Goal: Check status: Check status

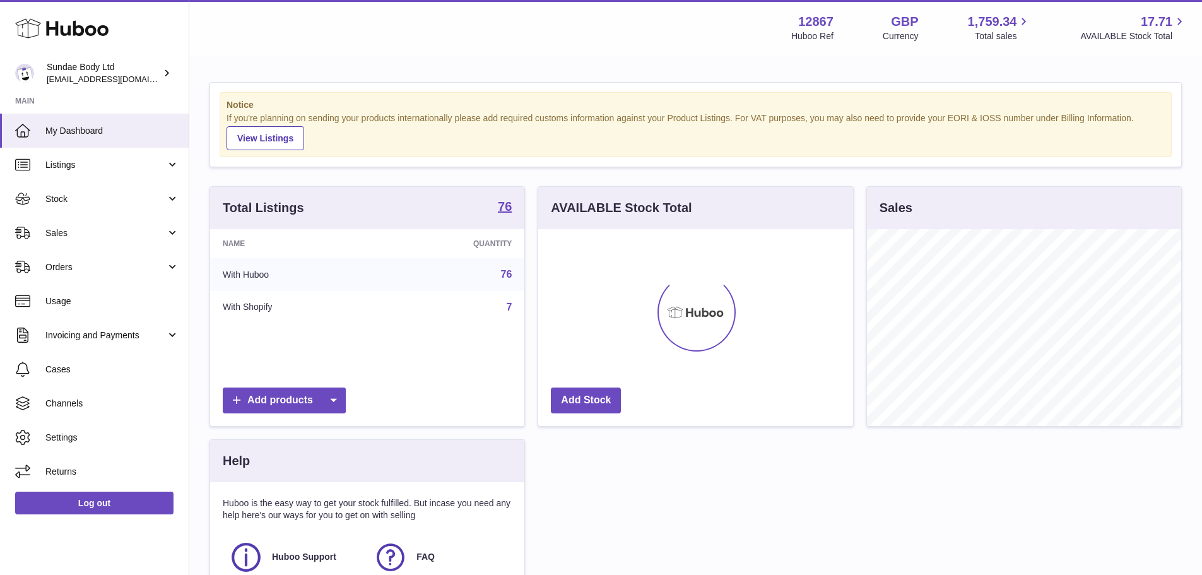
scroll to position [197, 315]
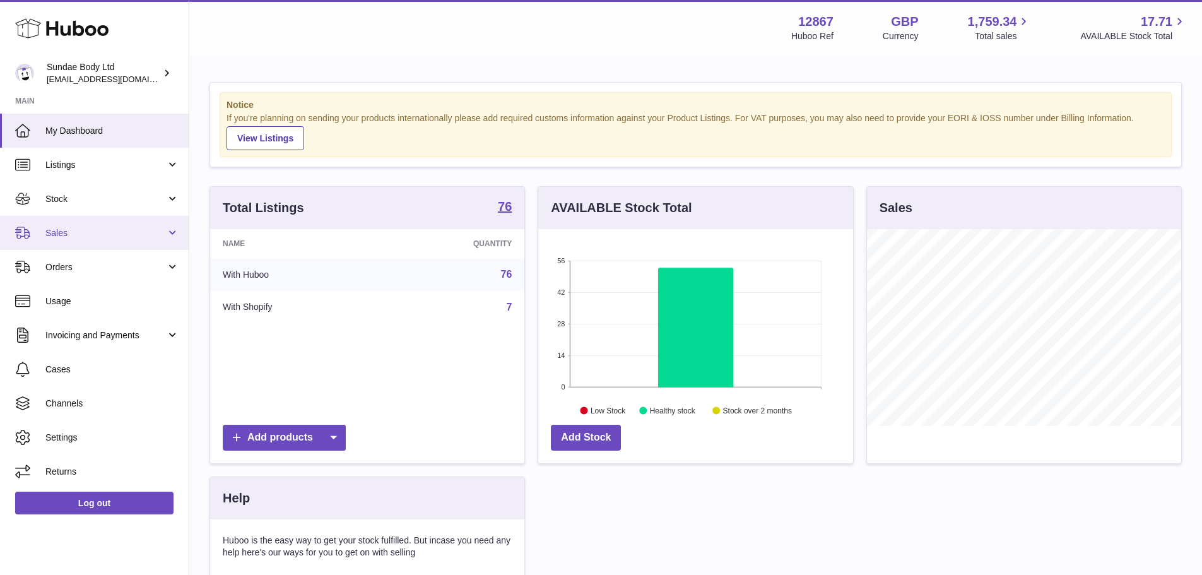
click at [91, 225] on link "Sales" at bounding box center [94, 233] width 189 height 34
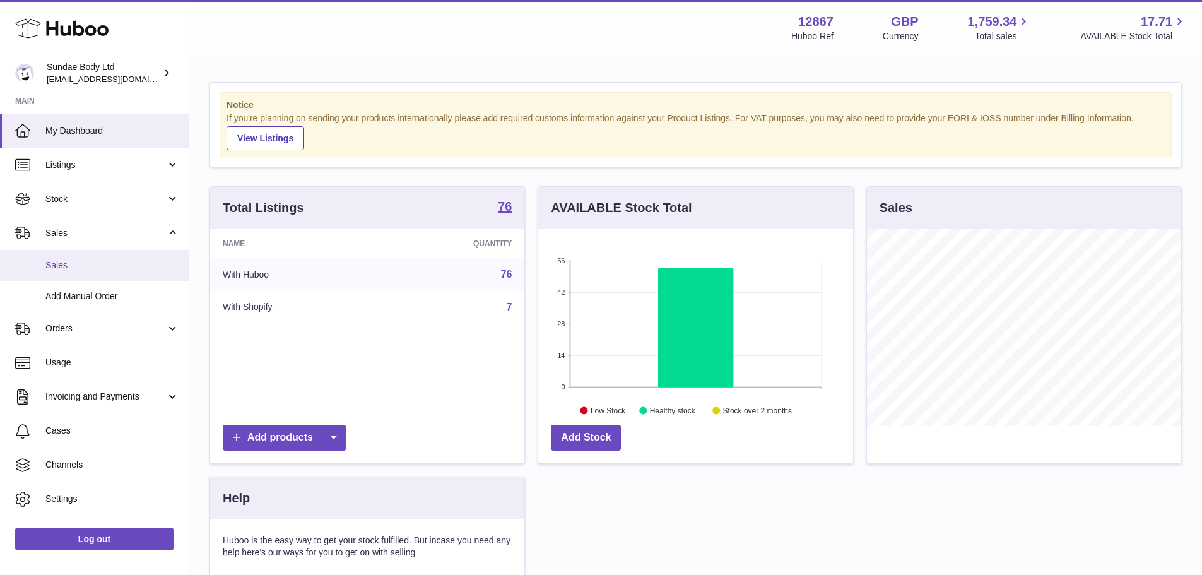
click at [95, 261] on span "Sales" at bounding box center [112, 265] width 134 height 12
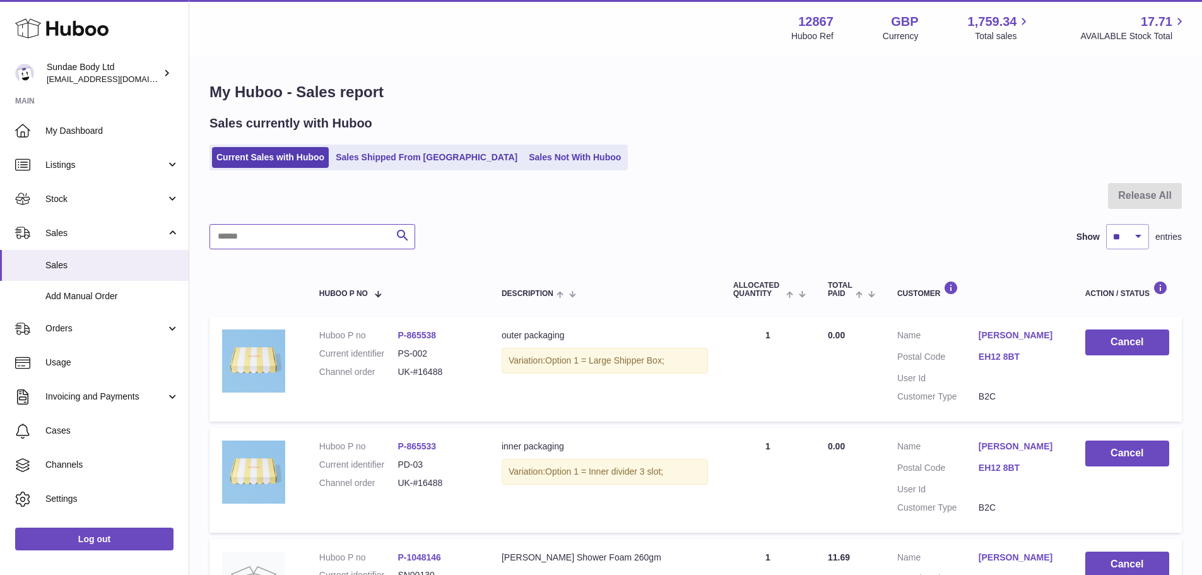
click at [285, 242] on input "text" at bounding box center [312, 236] width 206 height 25
type input "********"
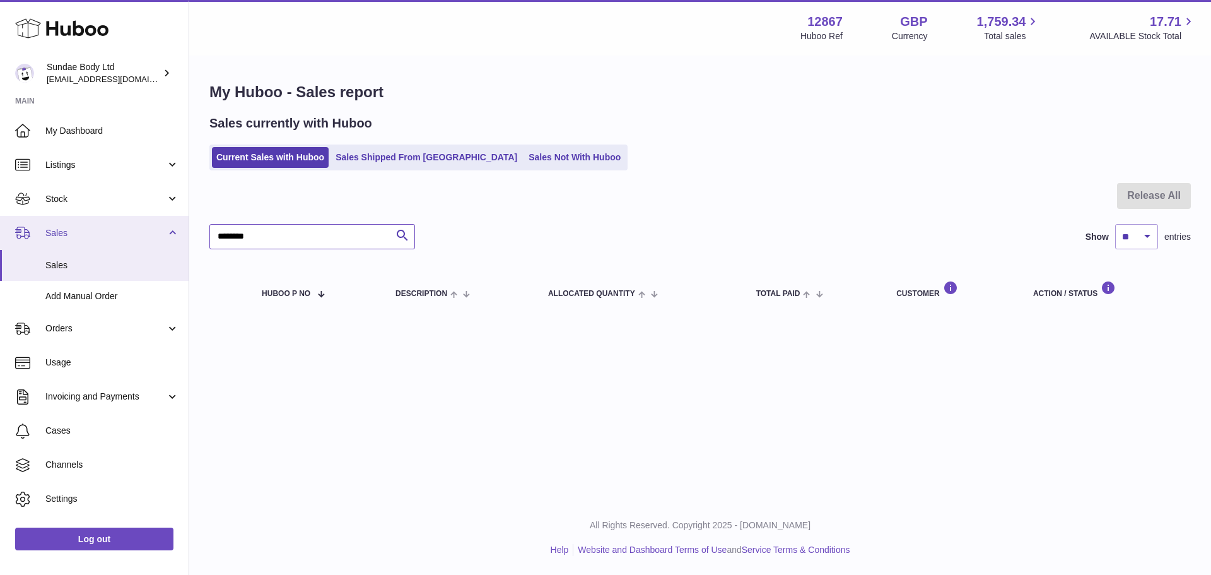
drag, startPoint x: 285, startPoint y: 242, endPoint x: 68, endPoint y: 229, distance: 217.3
click at [68, 229] on div "Huboo Sundae Body Ltd internalAdmin-12867@internal.huboo.com Main My Dashboard …" at bounding box center [605, 287] width 1211 height 575
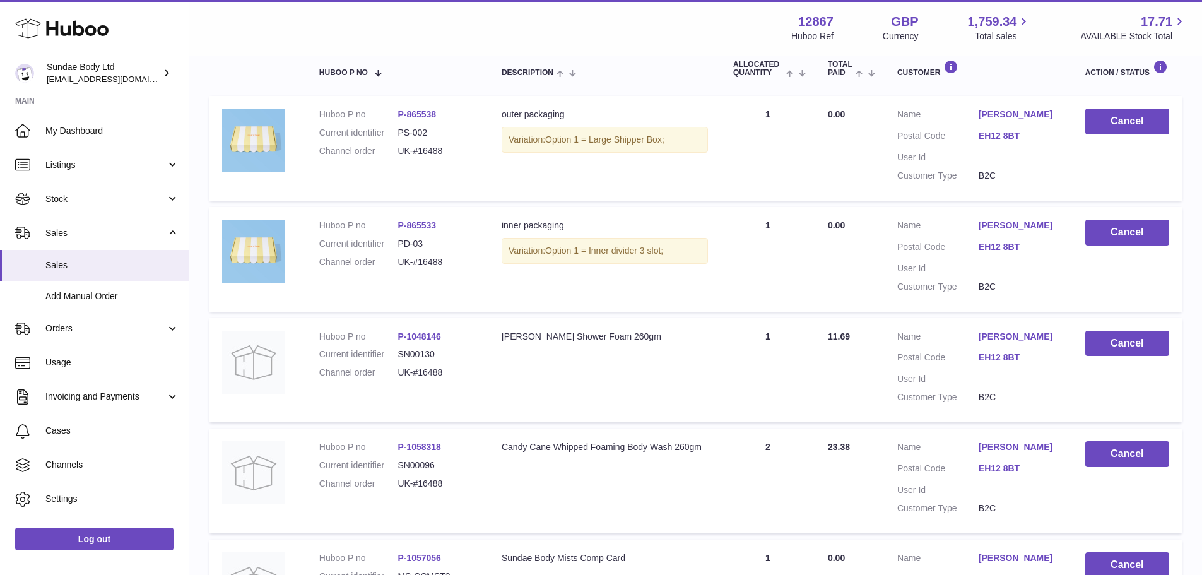
scroll to position [981, 0]
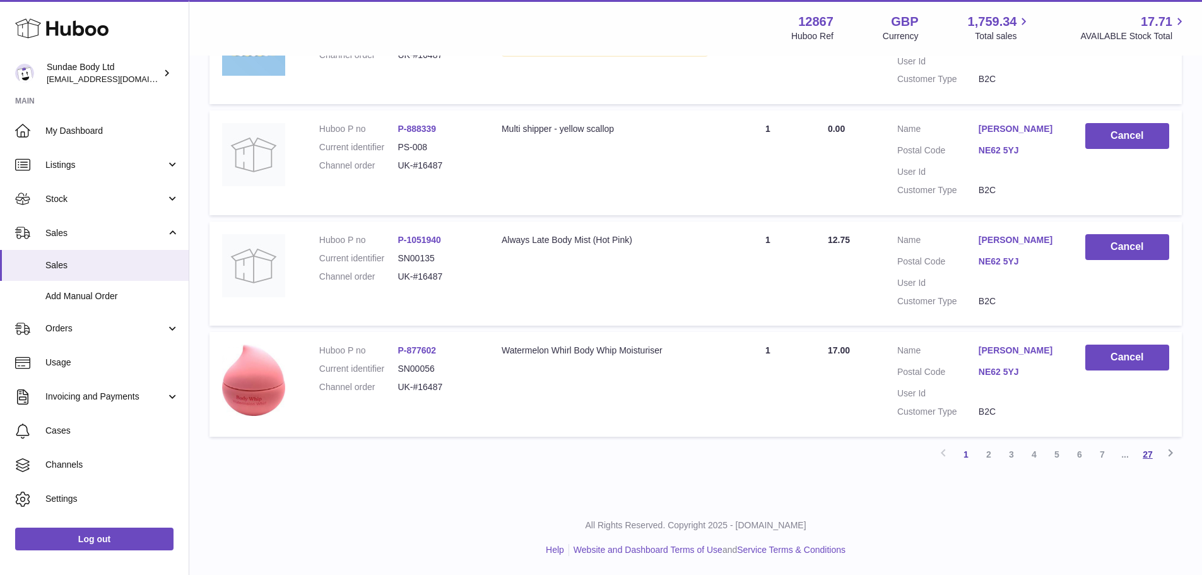
click at [1152, 450] on link "27" at bounding box center [1147, 454] width 23 height 23
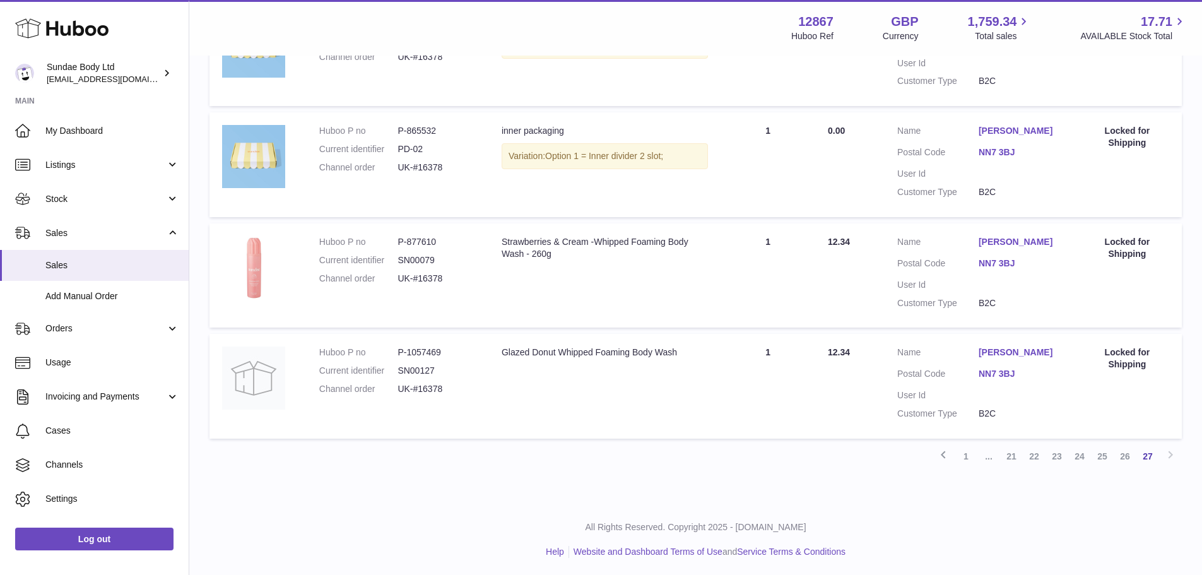
scroll to position [981, 0]
click at [1038, 448] on link "22" at bounding box center [1033, 454] width 23 height 23
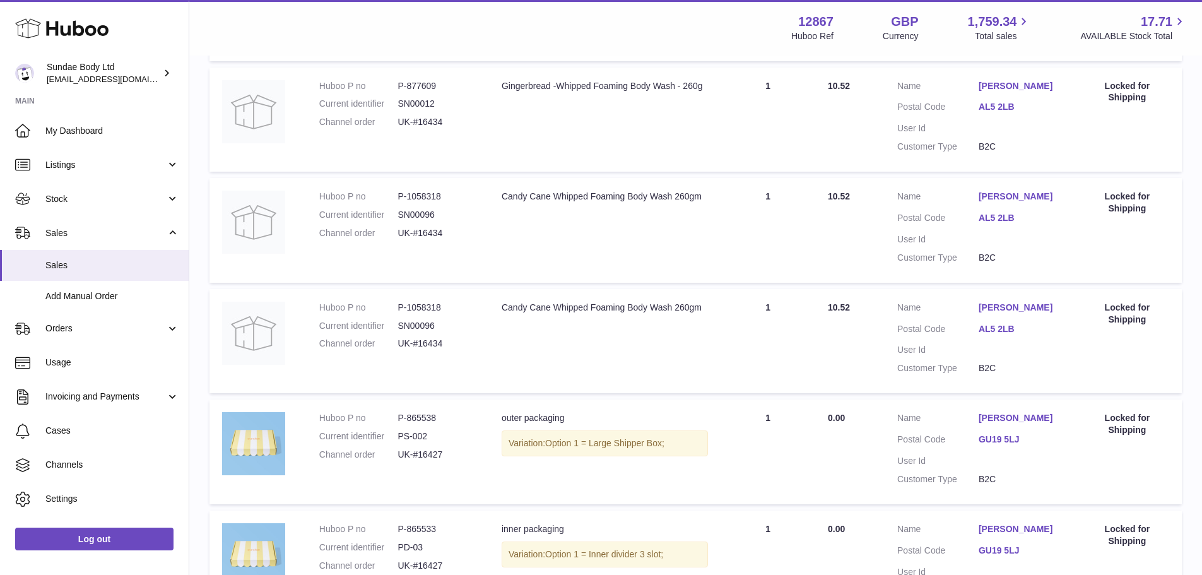
scroll to position [981, 0]
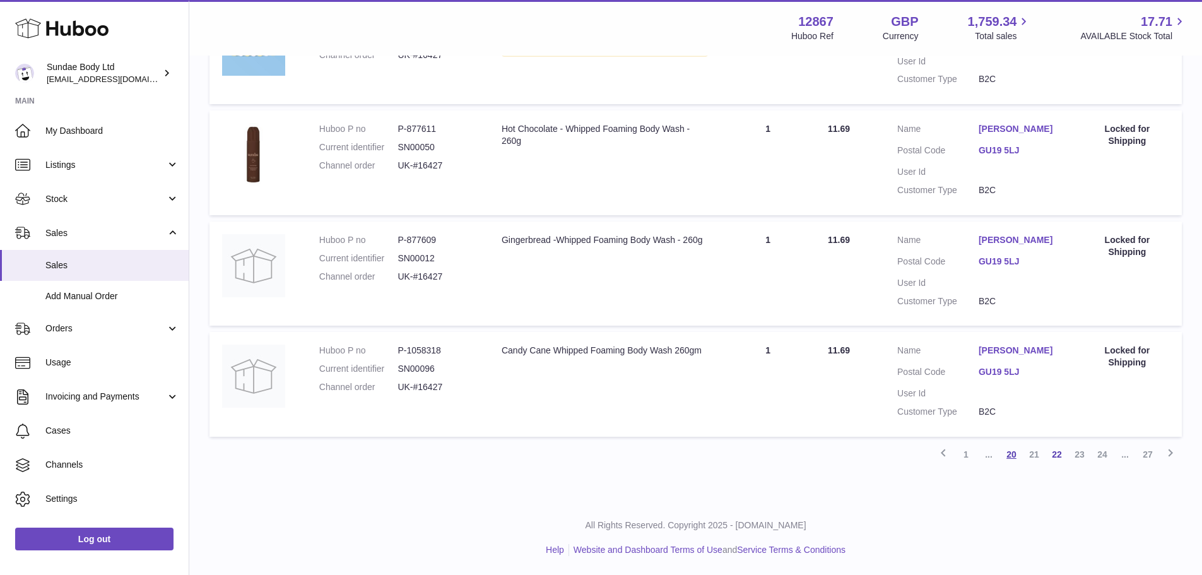
click at [1007, 455] on link "20" at bounding box center [1011, 454] width 23 height 23
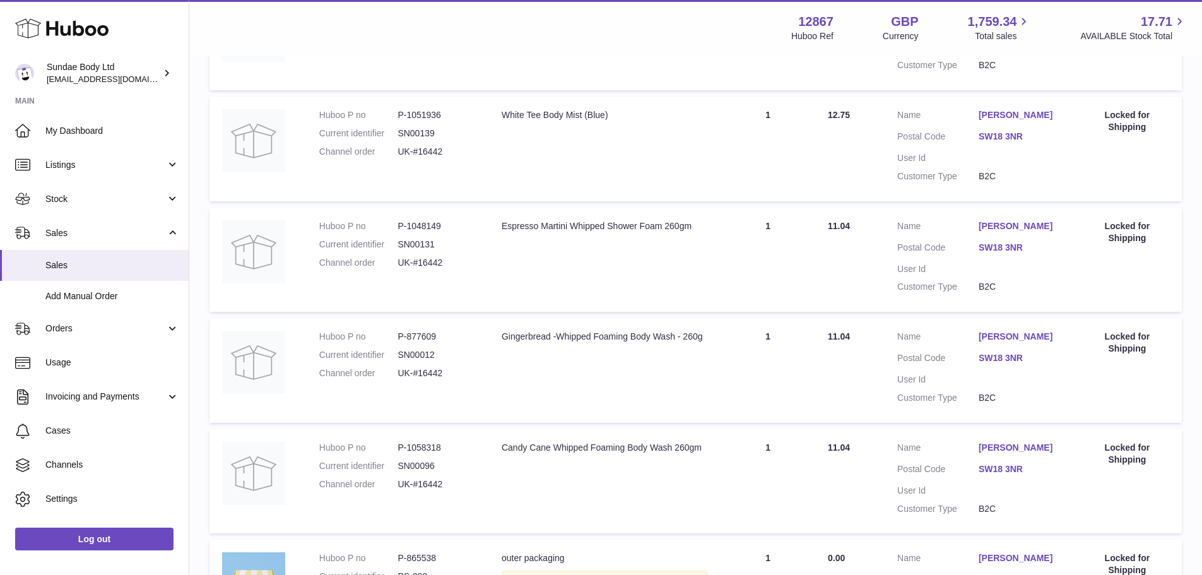
scroll to position [993, 0]
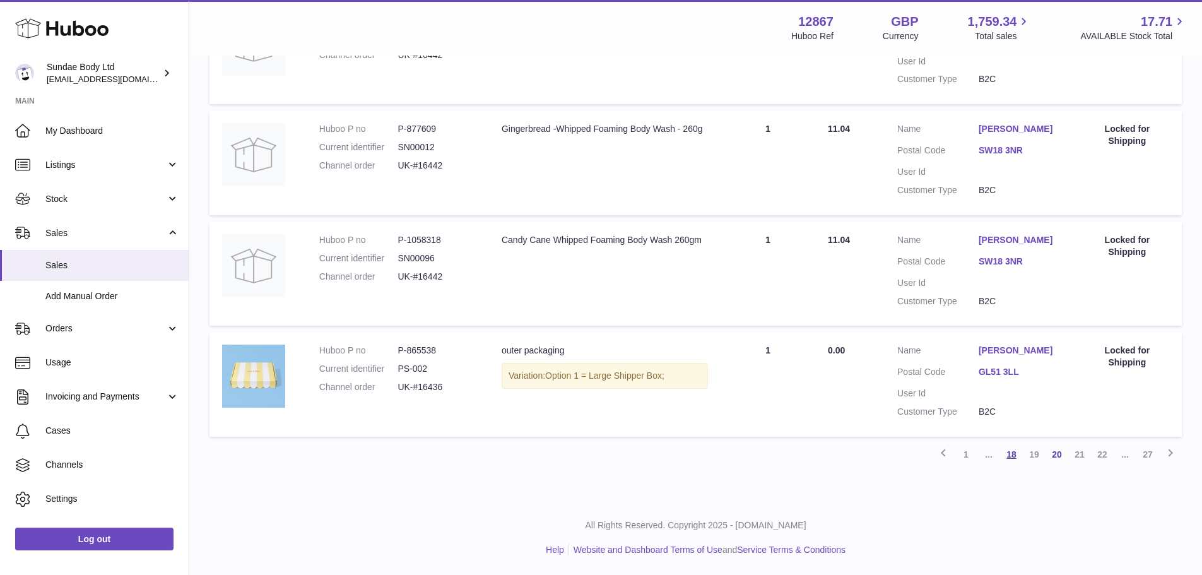
click at [1006, 460] on link "18" at bounding box center [1011, 454] width 23 height 23
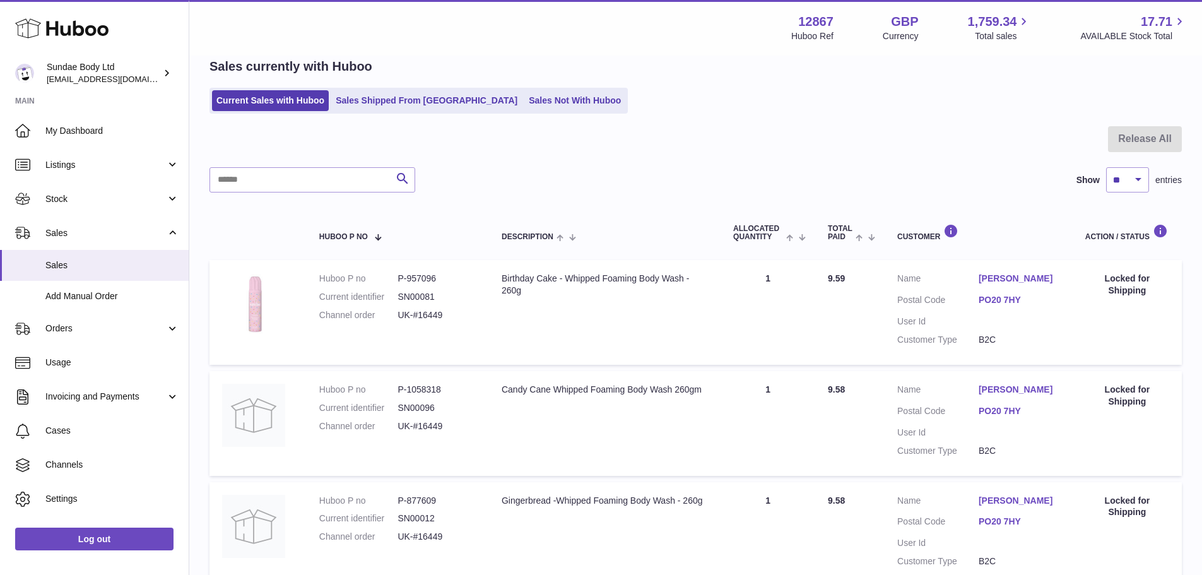
scroll to position [981, 0]
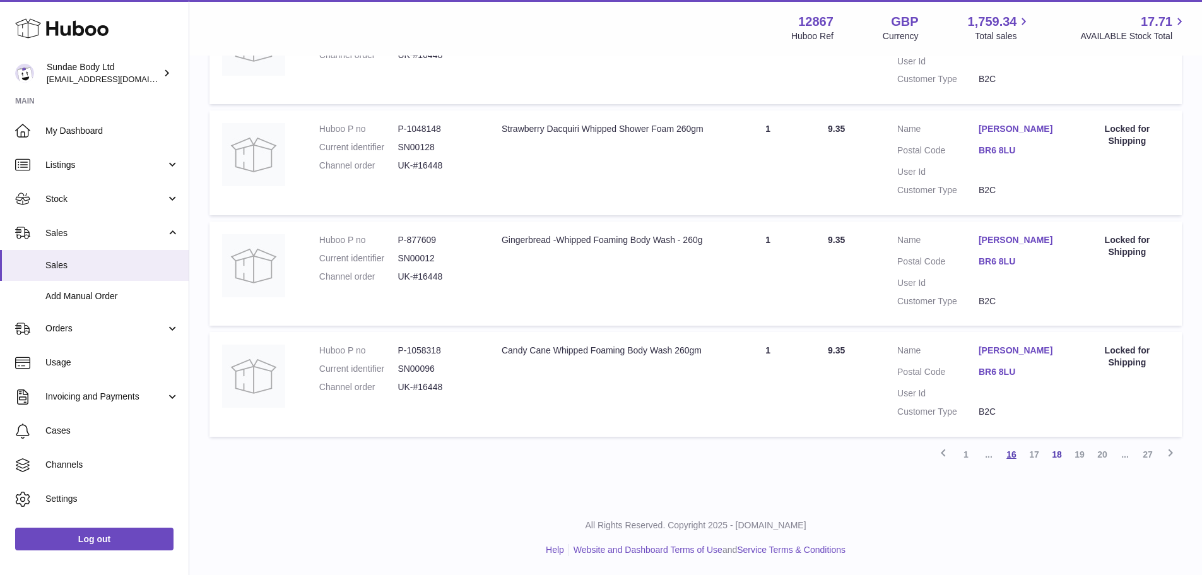
click at [1012, 453] on link "16" at bounding box center [1011, 454] width 23 height 23
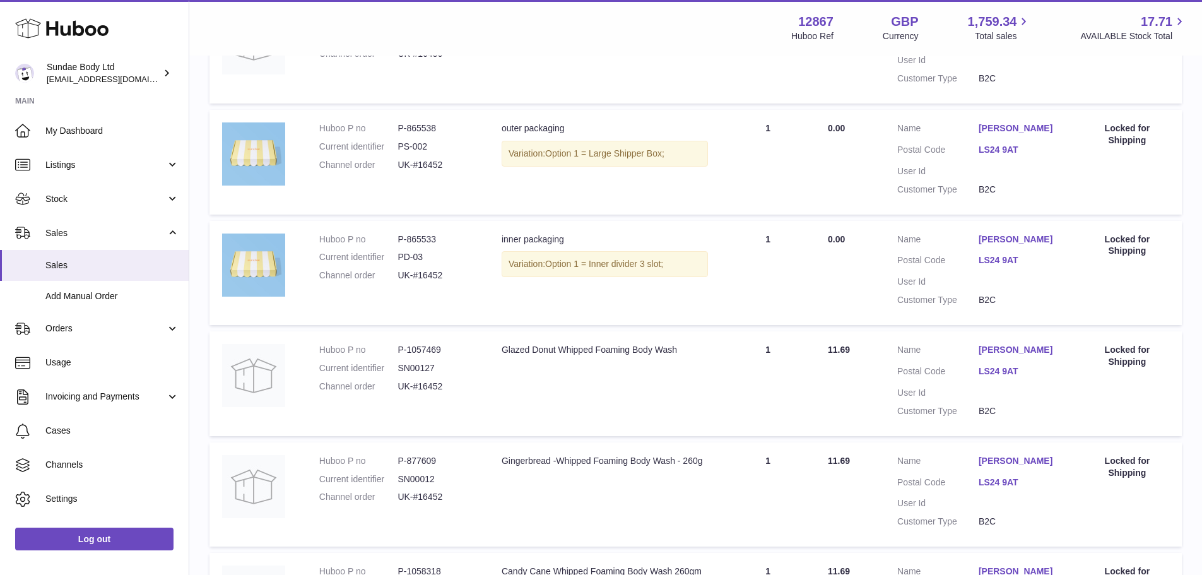
scroll to position [981, 0]
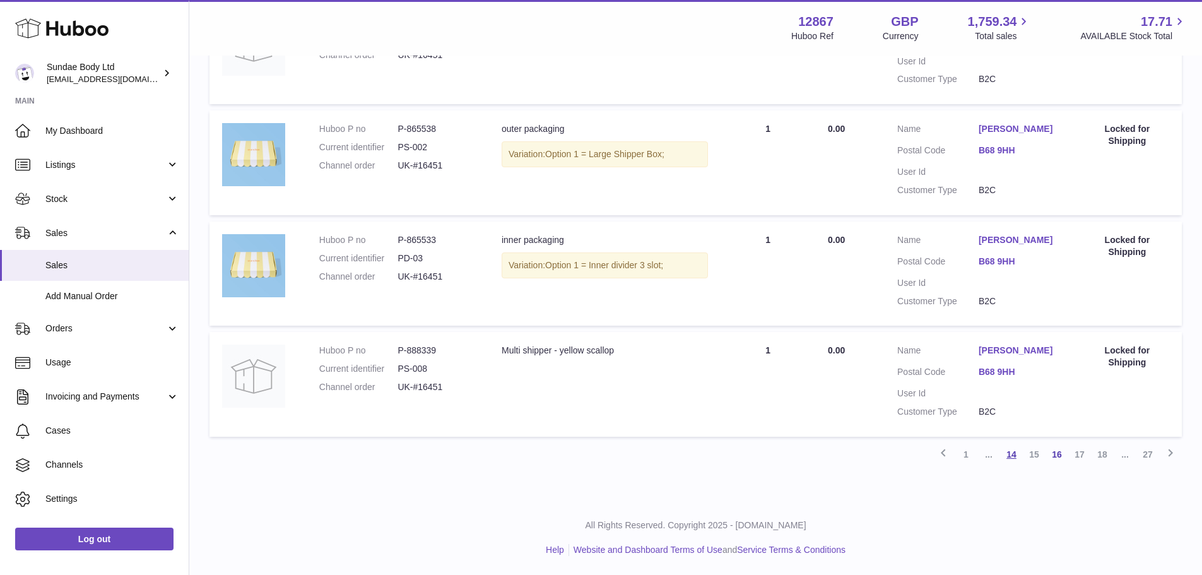
click at [1018, 454] on link "14" at bounding box center [1011, 454] width 23 height 23
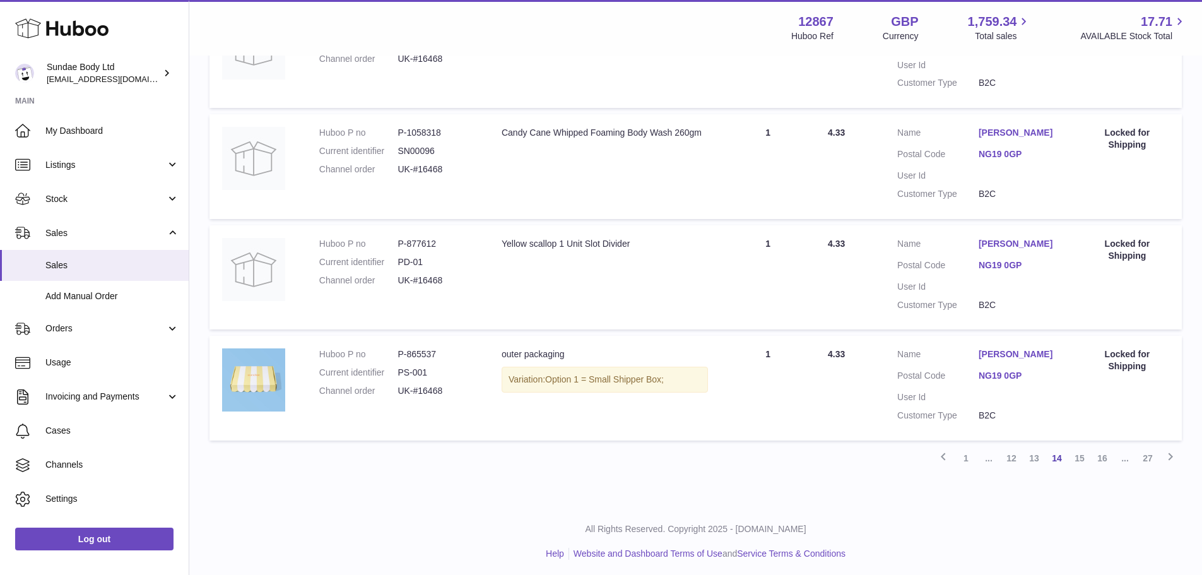
scroll to position [981, 0]
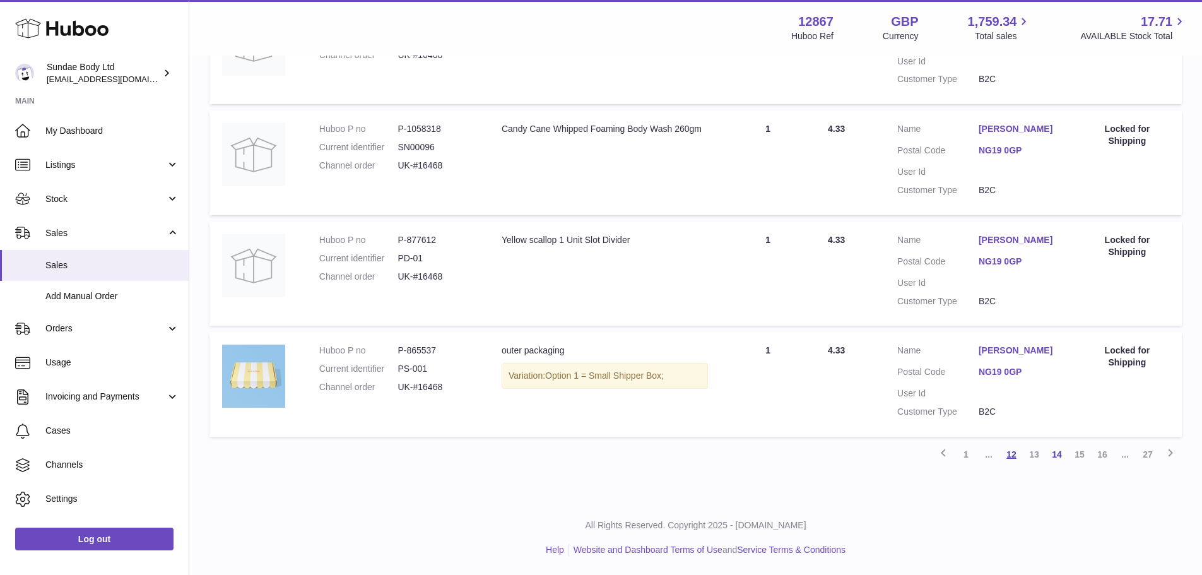
click at [1002, 454] on link "12" at bounding box center [1011, 454] width 23 height 23
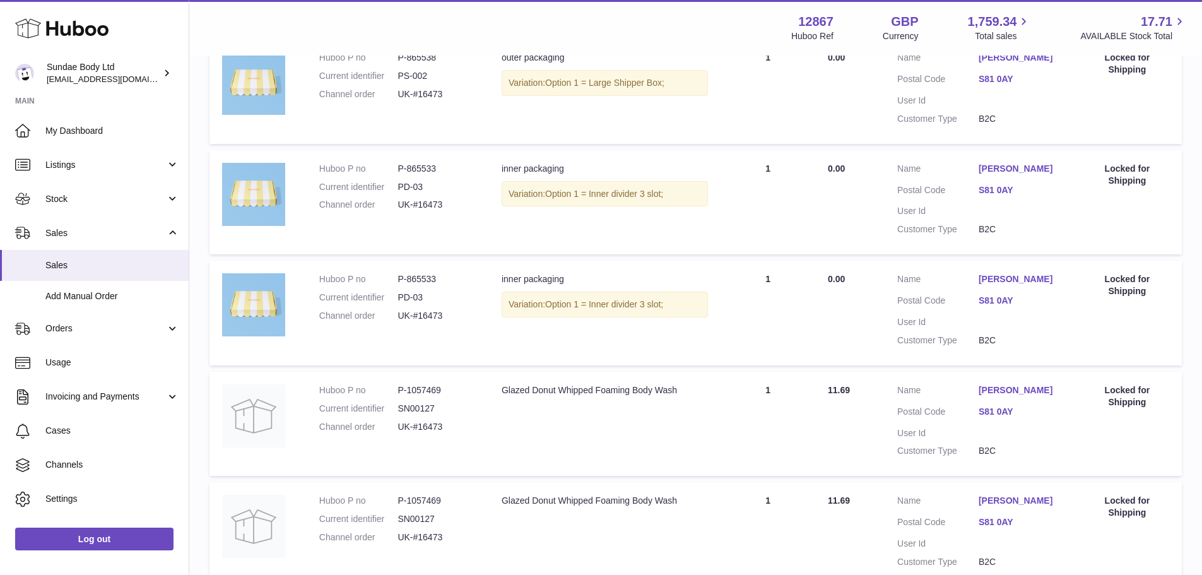
scroll to position [981, 0]
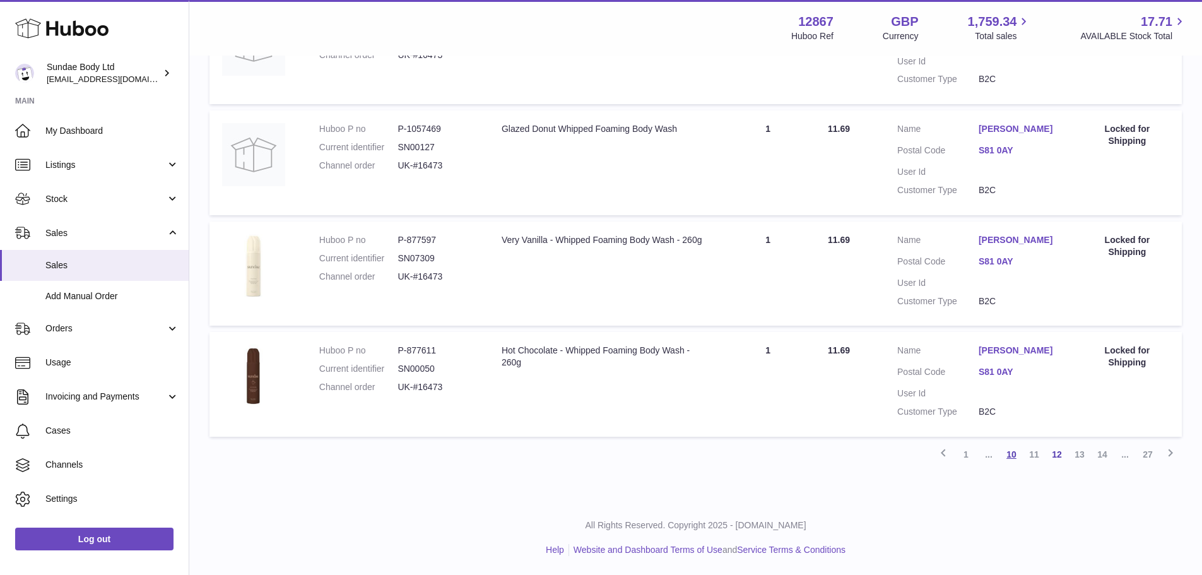
click at [1019, 457] on link "10" at bounding box center [1011, 454] width 23 height 23
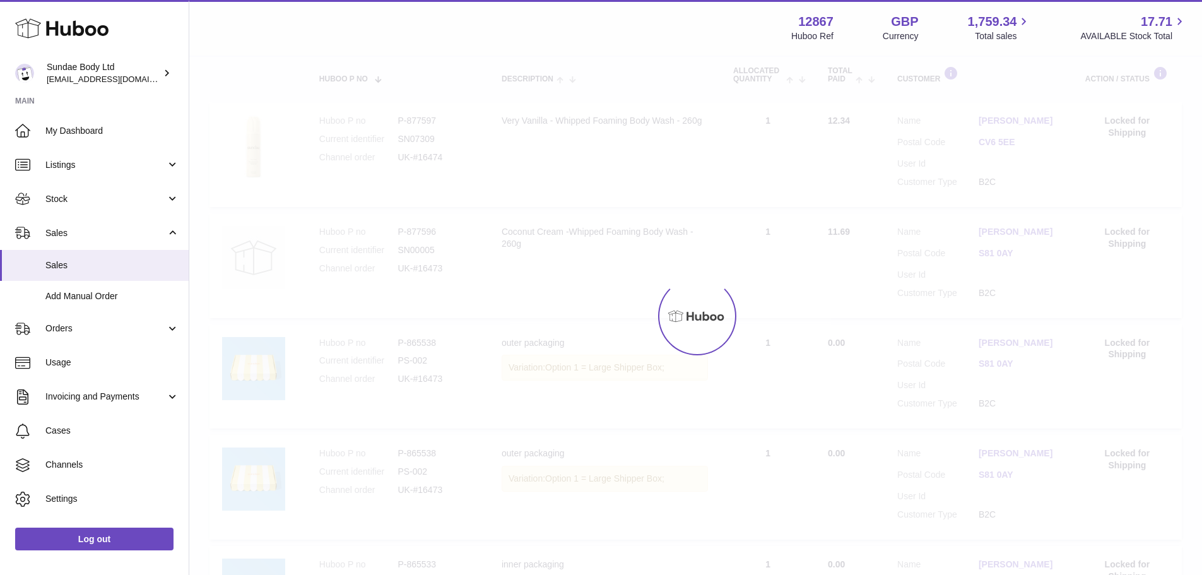
scroll to position [57, 0]
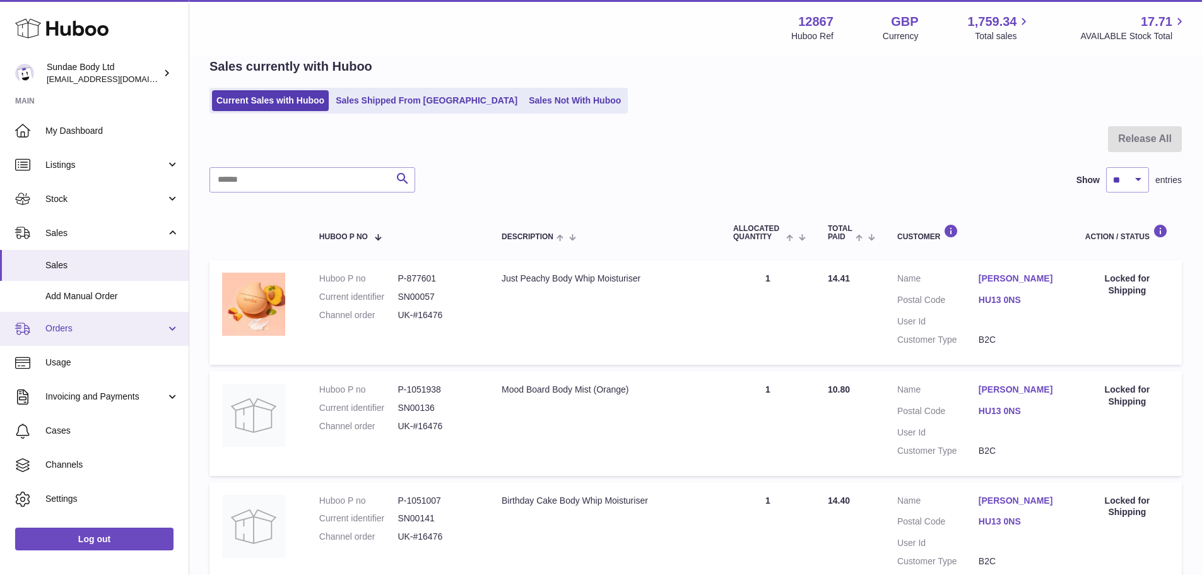
click at [112, 331] on span "Orders" at bounding box center [105, 328] width 120 height 12
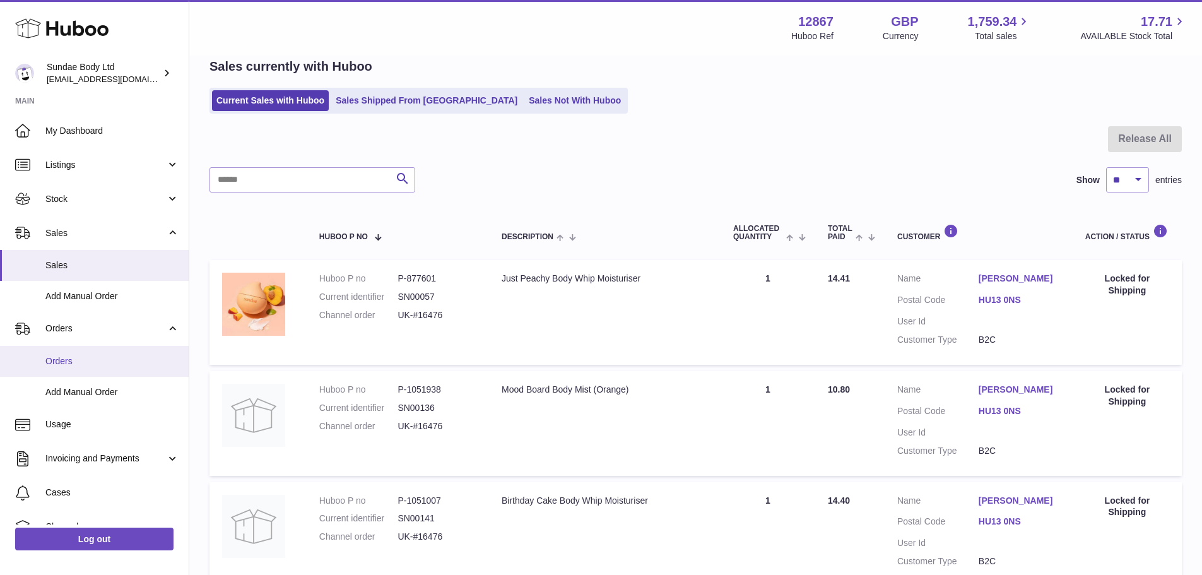
click at [105, 346] on link "Orders" at bounding box center [94, 361] width 189 height 31
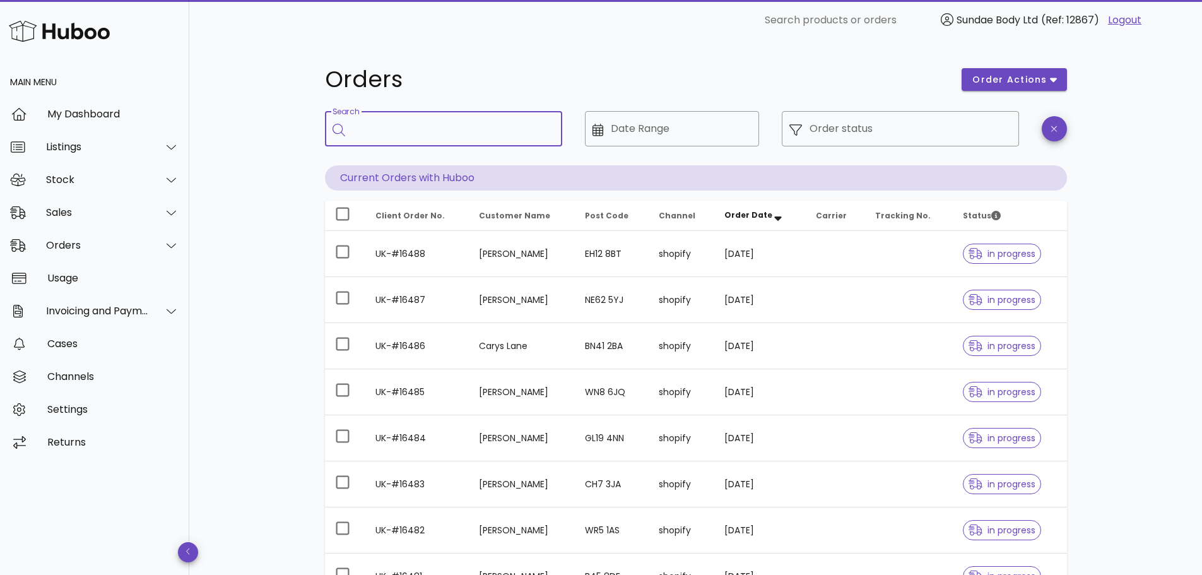
click at [450, 136] on input "Search" at bounding box center [452, 129] width 199 height 20
paste input "********"
type input "********"
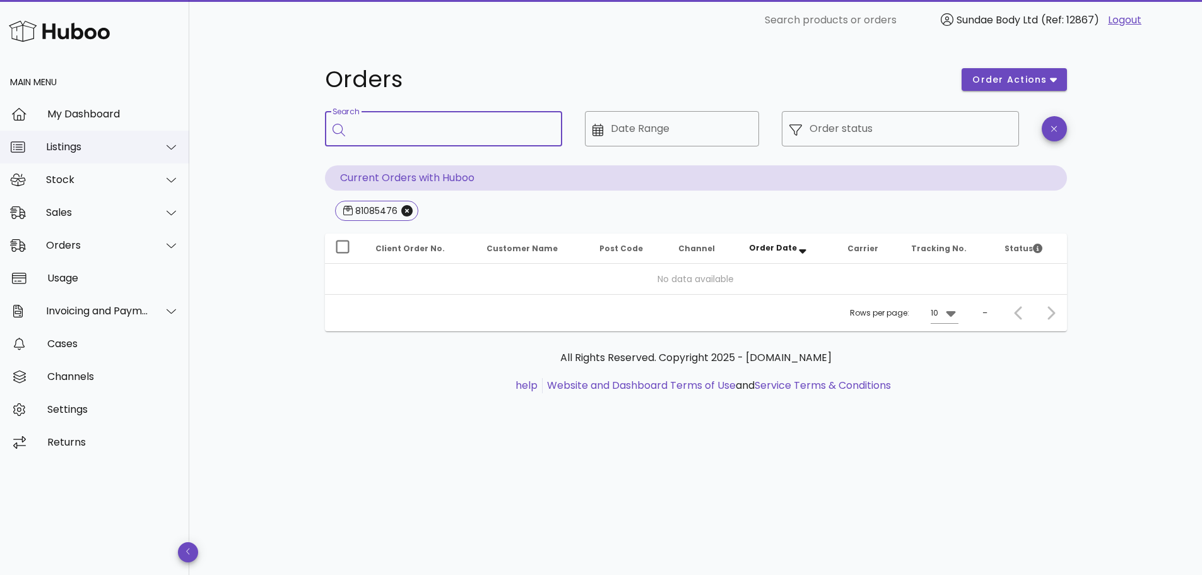
drag, startPoint x: 450, startPoint y: 136, endPoint x: 172, endPoint y: 134, distance: 278.2
click at [172, 134] on div "​ Search products or orders Sundae Body Ltd (Ref: 12867) Logout Main Menu My Da…" at bounding box center [601, 287] width 1202 height 575
click at [401, 209] on icon "Close" at bounding box center [406, 210] width 11 height 11
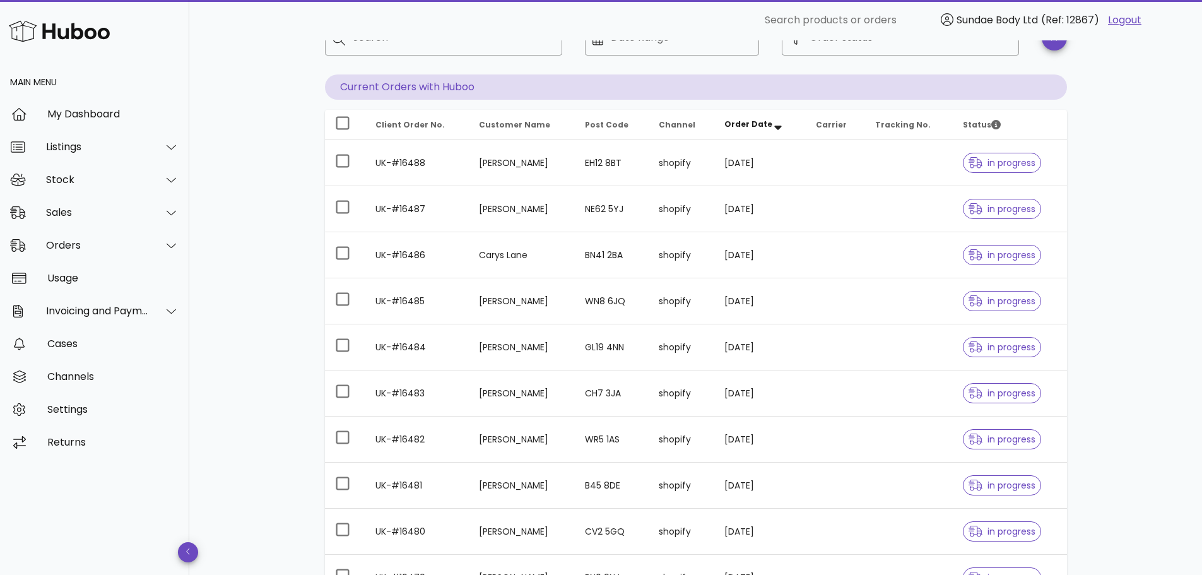
scroll to position [255, 0]
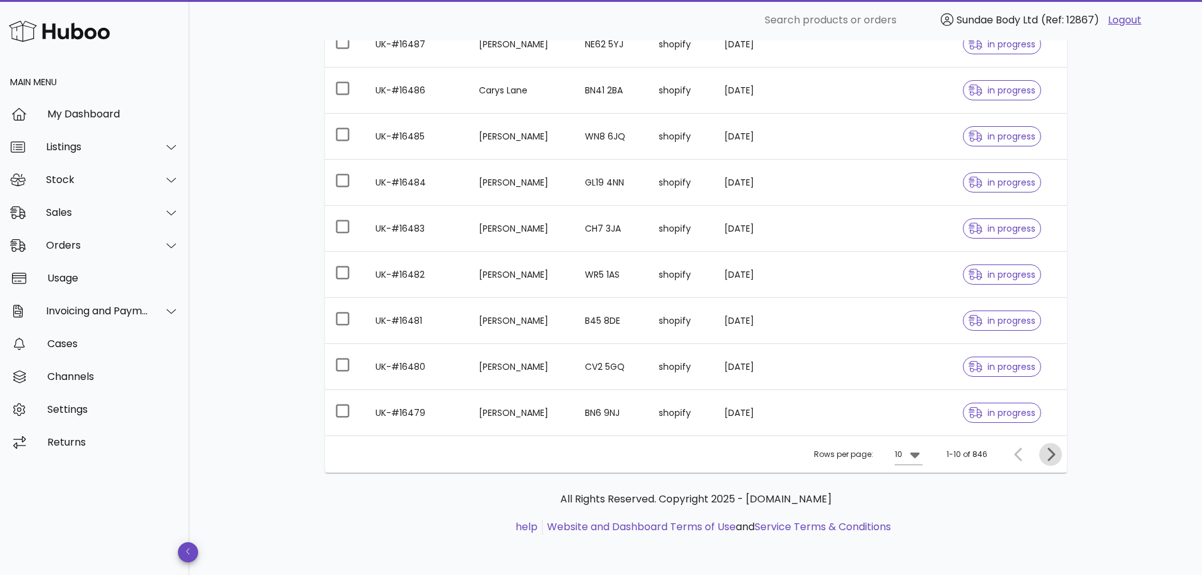
click at [1051, 450] on icon "Next page" at bounding box center [1050, 454] width 15 height 15
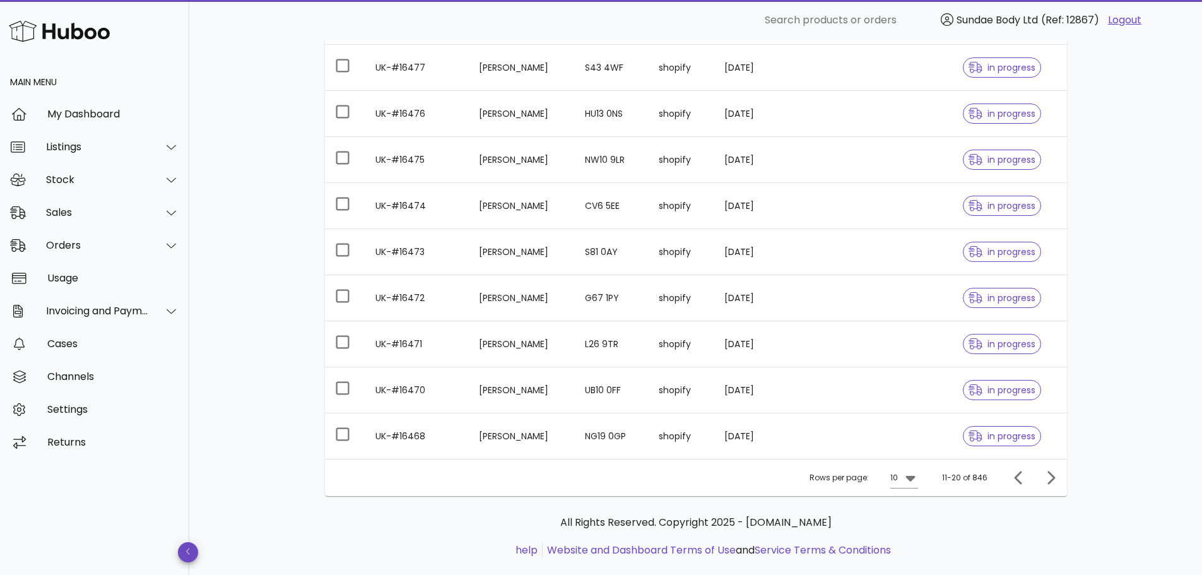
scroll to position [252, 0]
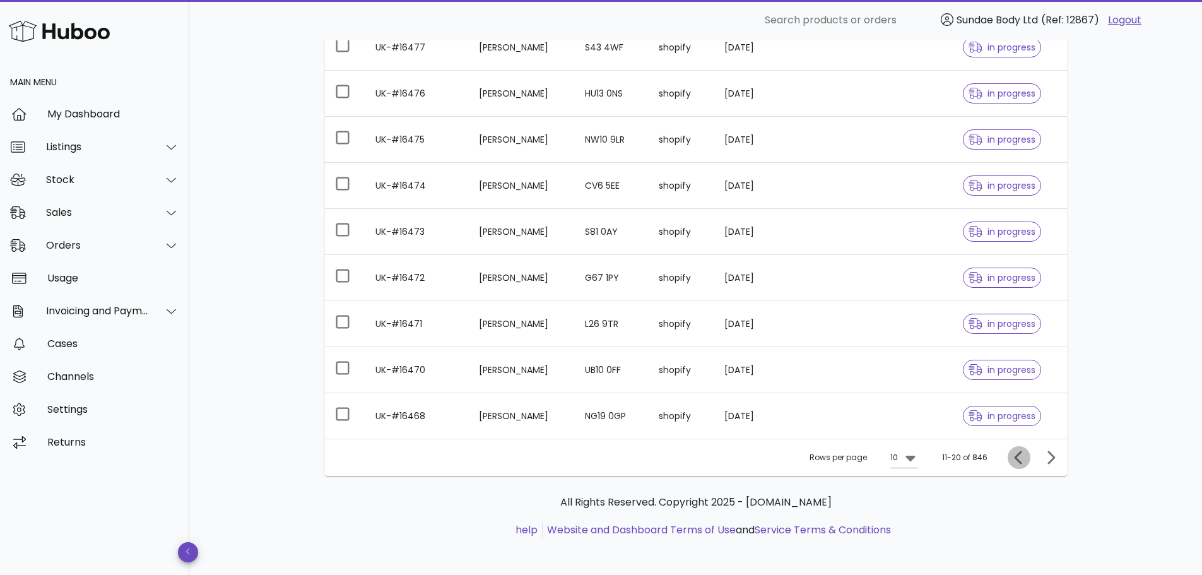
click at [1021, 454] on icon "Previous page" at bounding box center [1018, 457] width 15 height 15
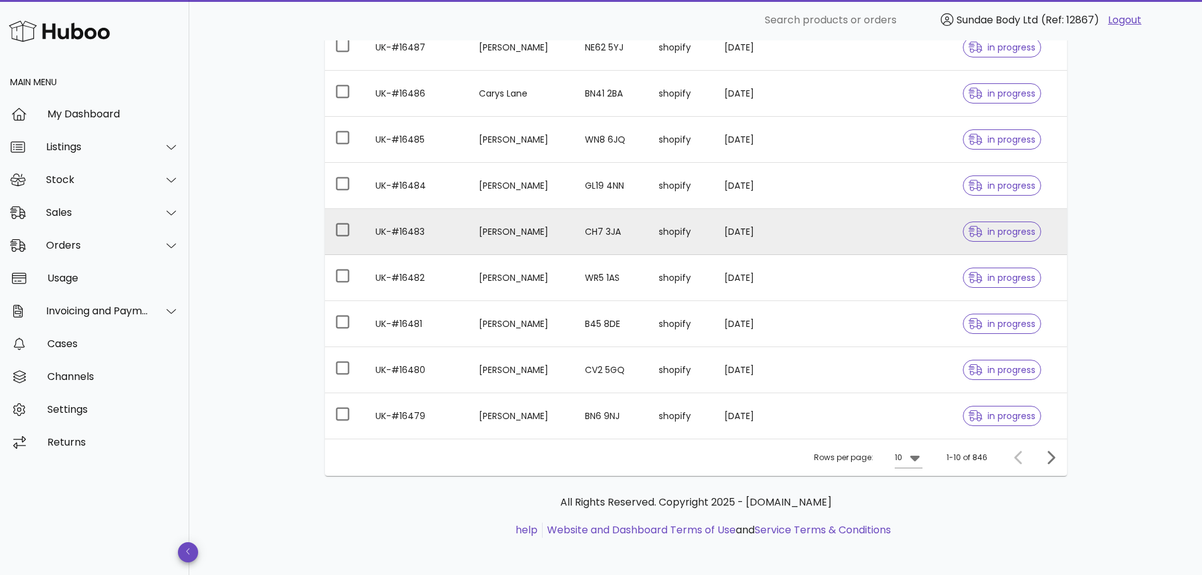
click at [993, 242] on div "in progress" at bounding box center [1002, 231] width 78 height 45
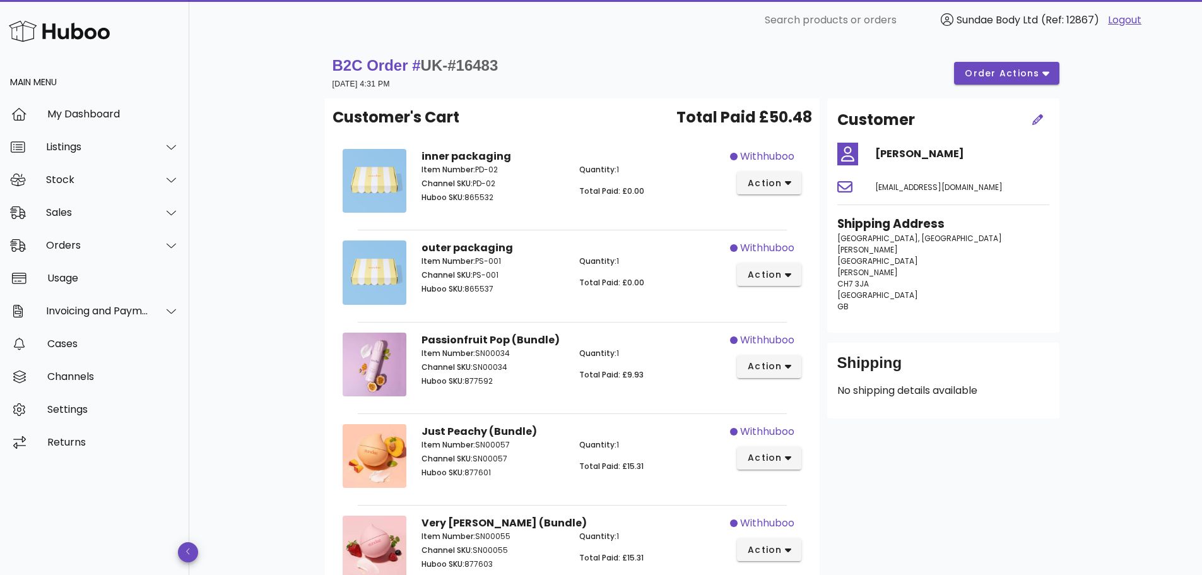
scroll to position [252, 0]
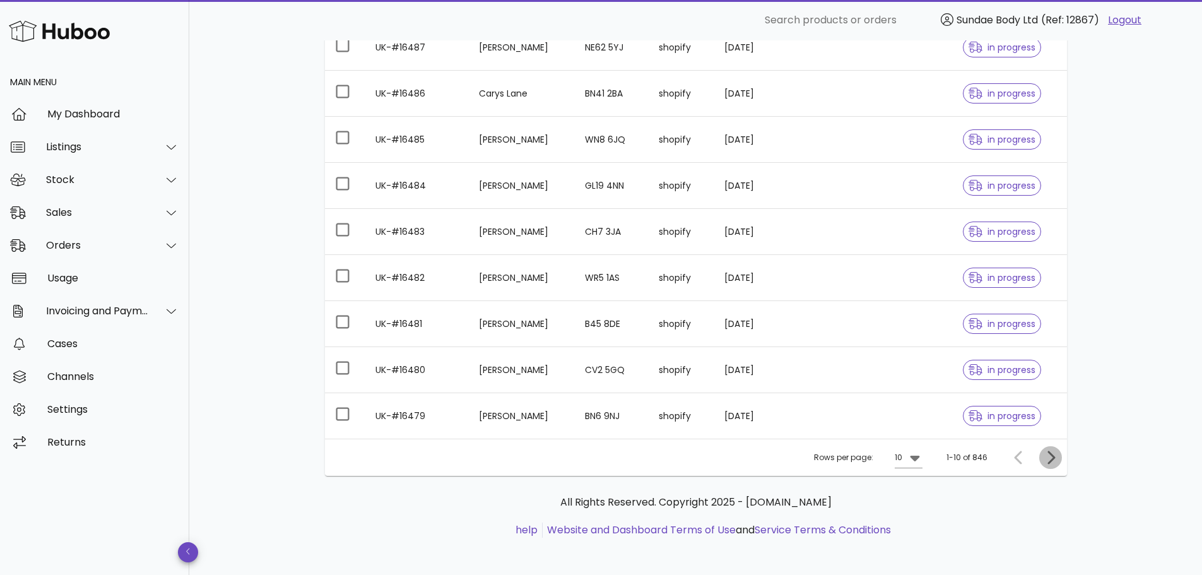
click at [1043, 455] on icon "Next page" at bounding box center [1050, 457] width 15 height 15
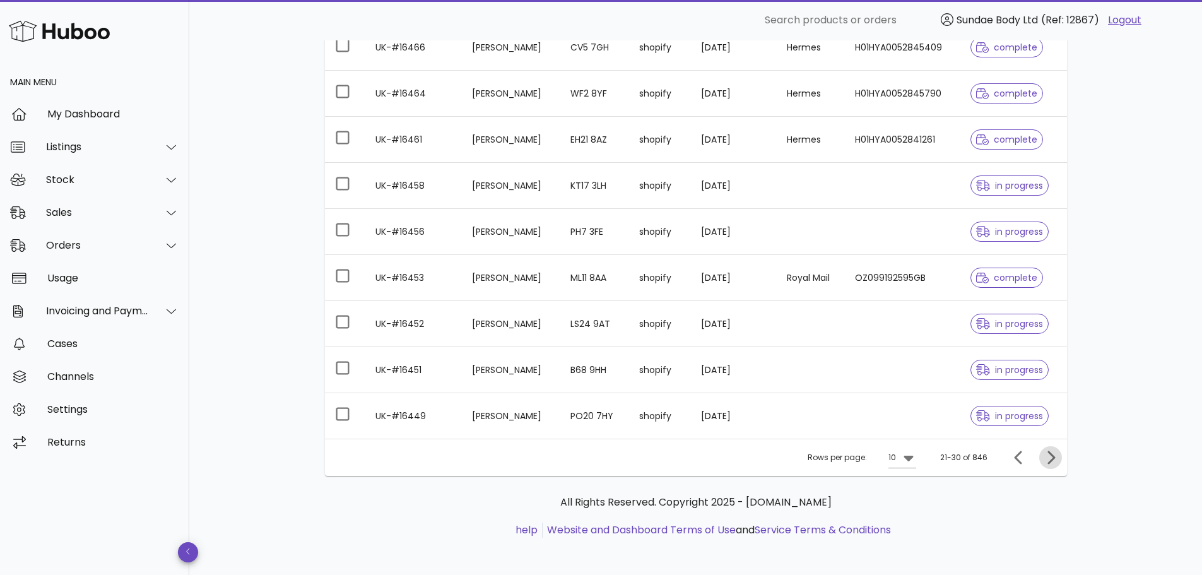
click at [1043, 455] on icon "Next page" at bounding box center [1050, 457] width 15 height 15
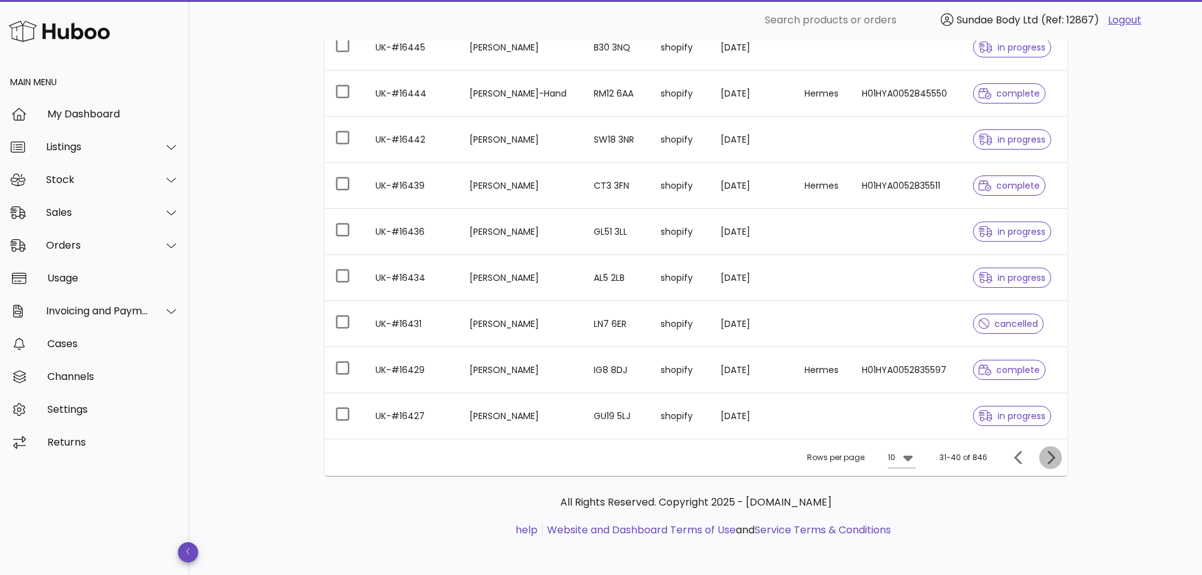
click at [1043, 460] on icon "Next page" at bounding box center [1050, 457] width 15 height 15
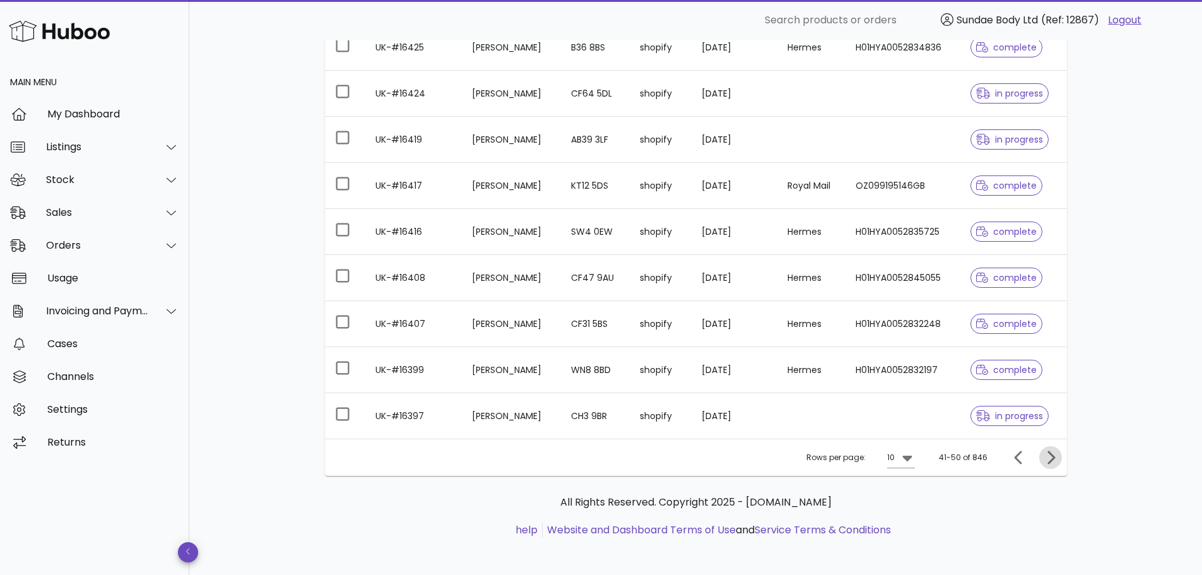
click at [1043, 460] on icon "Next page" at bounding box center [1050, 457] width 15 height 15
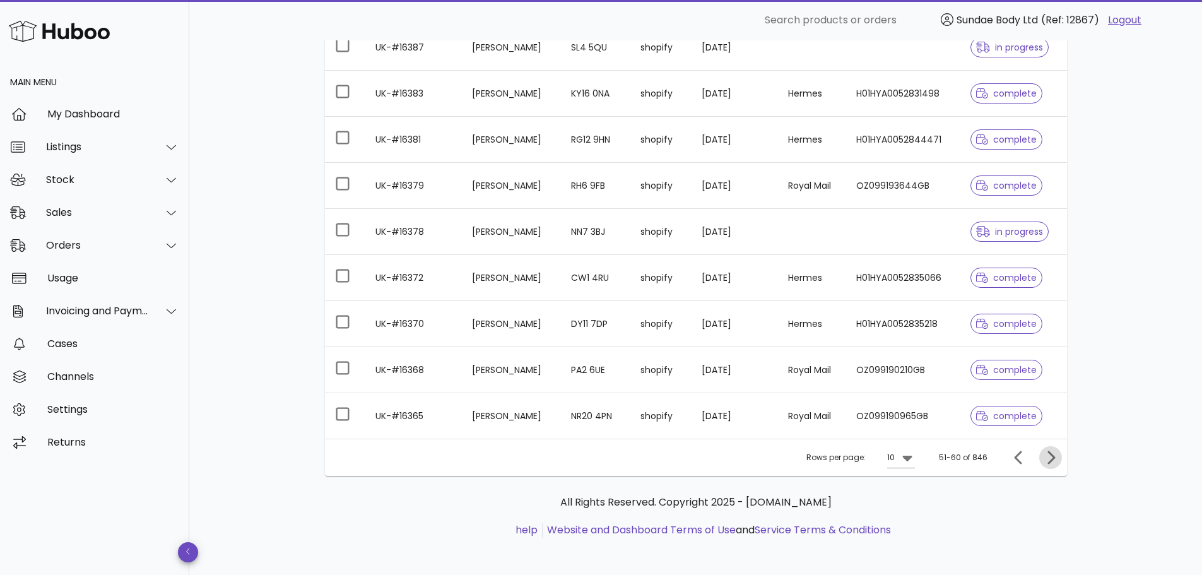
click at [1043, 460] on icon "Next page" at bounding box center [1050, 457] width 15 height 15
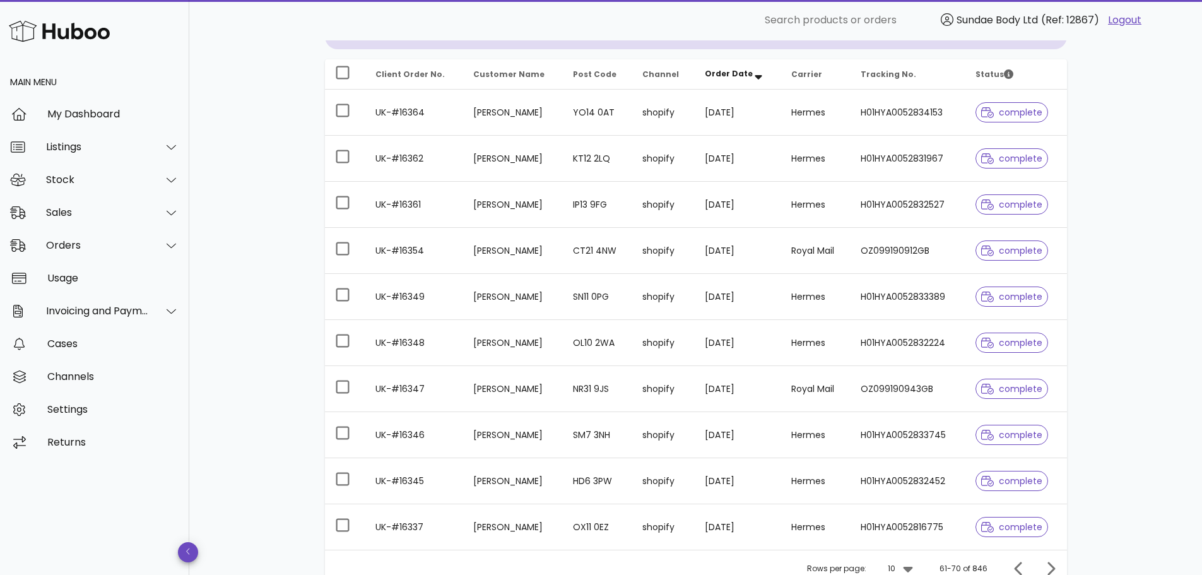
scroll to position [189, 0]
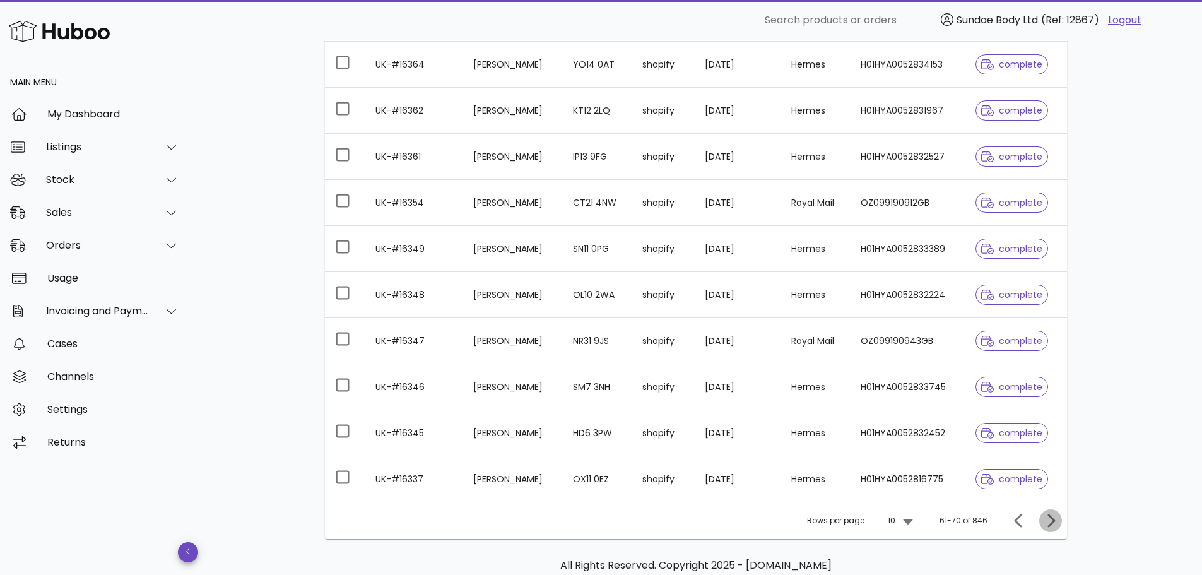
click at [1046, 513] on icon "Next page" at bounding box center [1050, 520] width 15 height 15
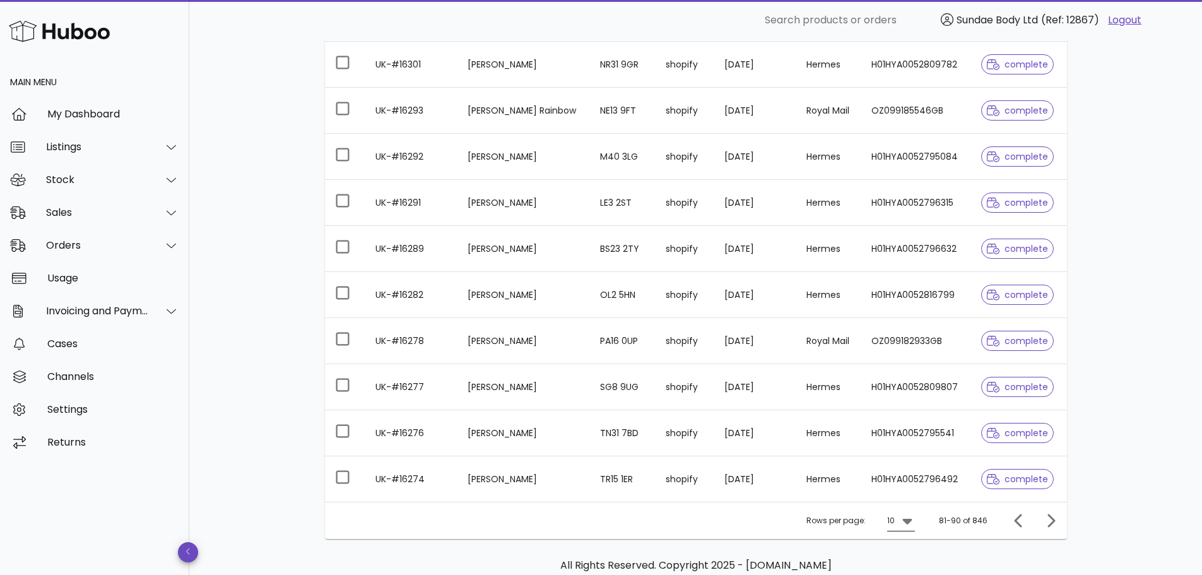
click at [911, 515] on icon at bounding box center [906, 520] width 15 height 15
click at [1009, 520] on span "Previous page" at bounding box center [1018, 520] width 23 height 15
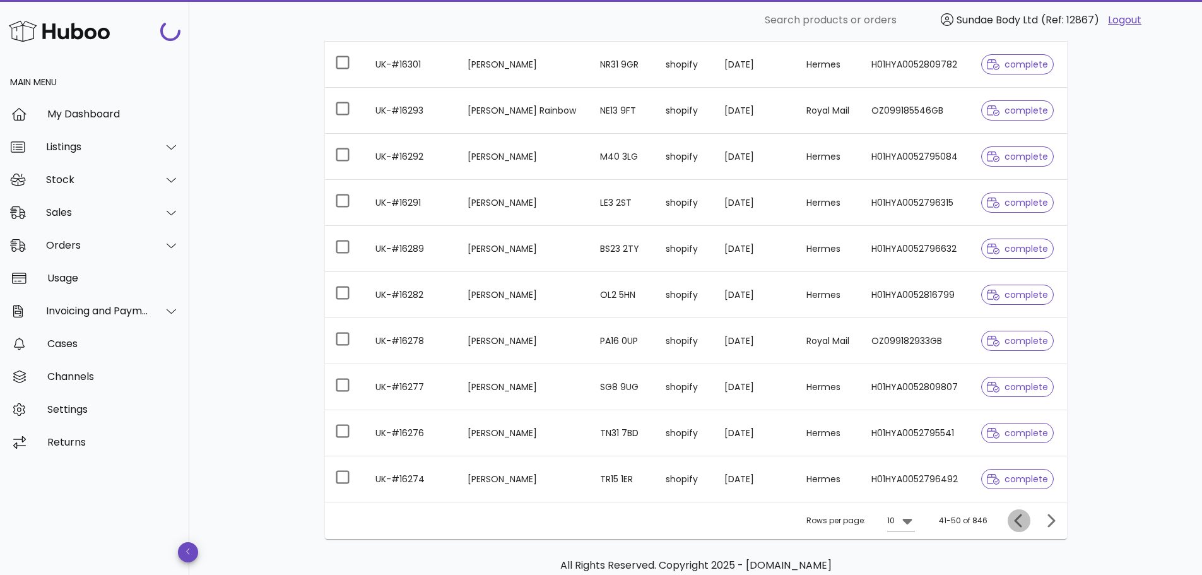
click at [1009, 520] on span "Previous page" at bounding box center [1018, 520] width 23 height 15
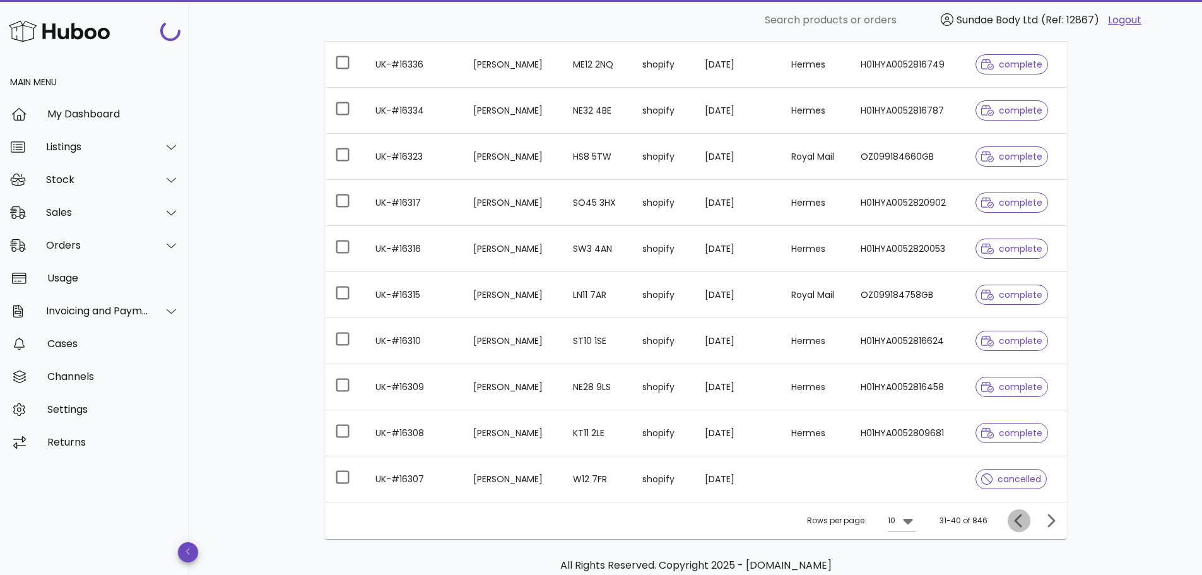
click at [1009, 520] on span "Previous page" at bounding box center [1018, 520] width 23 height 15
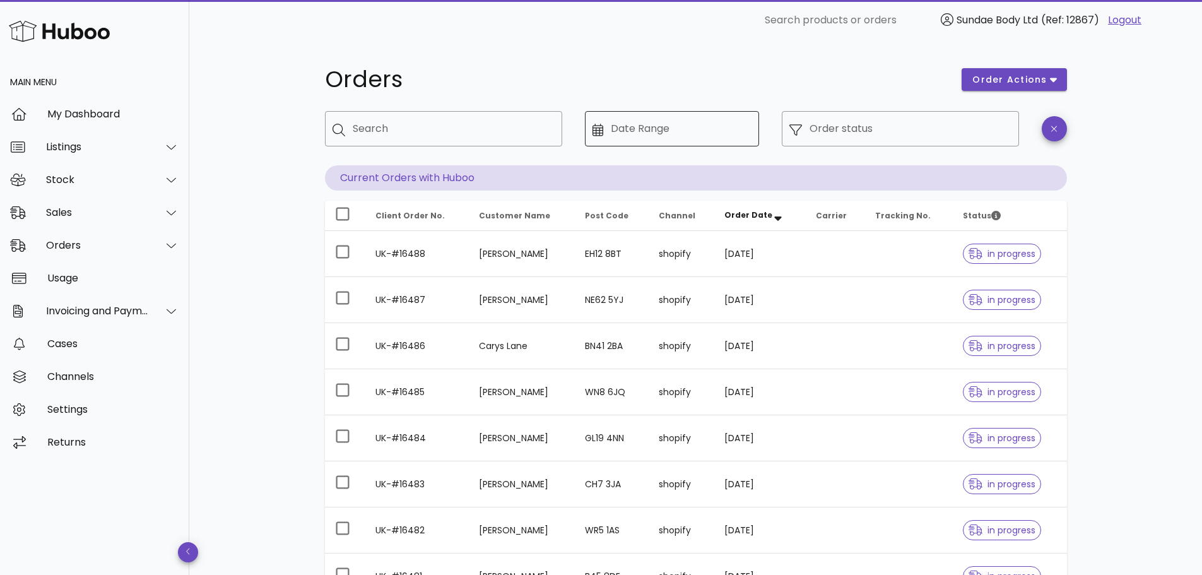
click at [604, 132] on div at bounding box center [601, 129] width 19 height 15
click at [632, 132] on input "Date Range" at bounding box center [681, 129] width 141 height 20
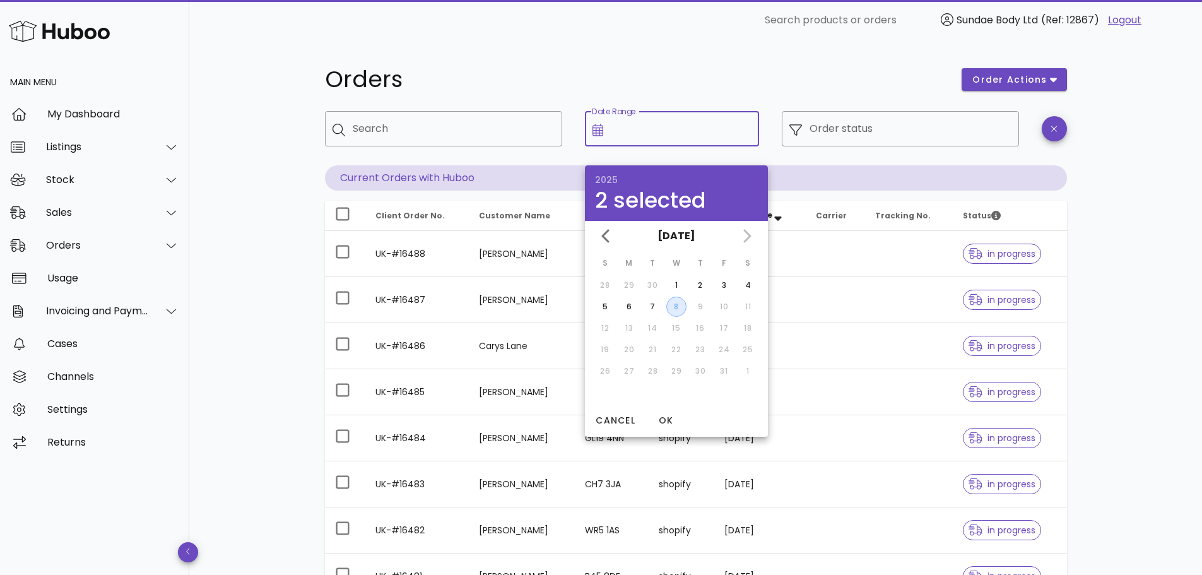
click at [672, 304] on div "8" at bounding box center [676, 306] width 19 height 11
click at [672, 304] on div "8" at bounding box center [676, 306] width 20 height 11
type input "**********"
click at [710, 78] on h1 "Orders" at bounding box center [636, 79] width 622 height 23
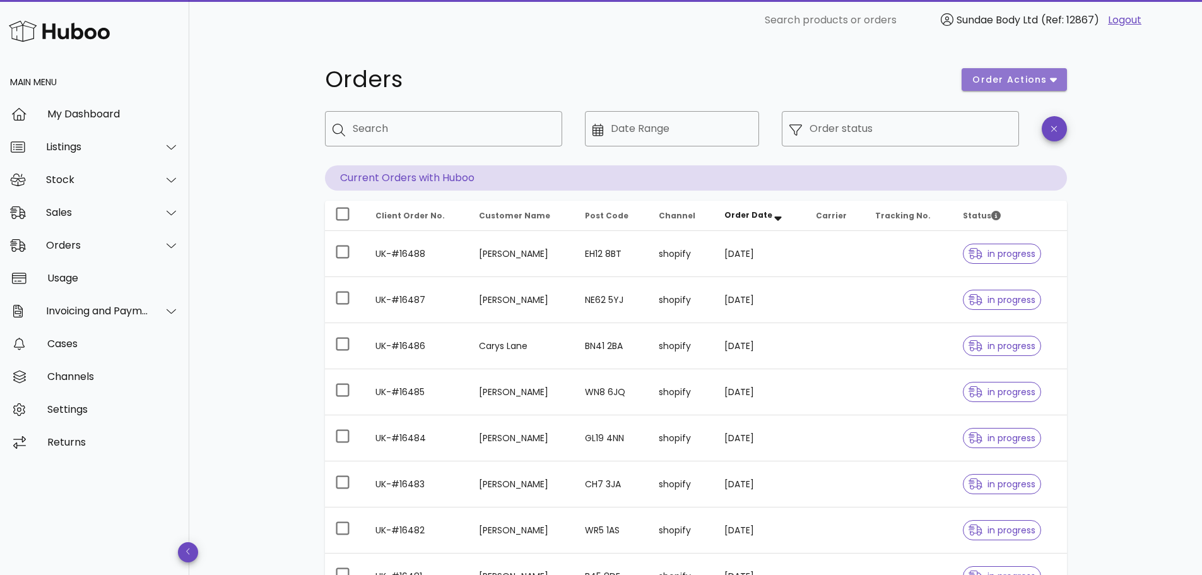
click at [988, 77] on span "order actions" at bounding box center [1009, 79] width 76 height 13
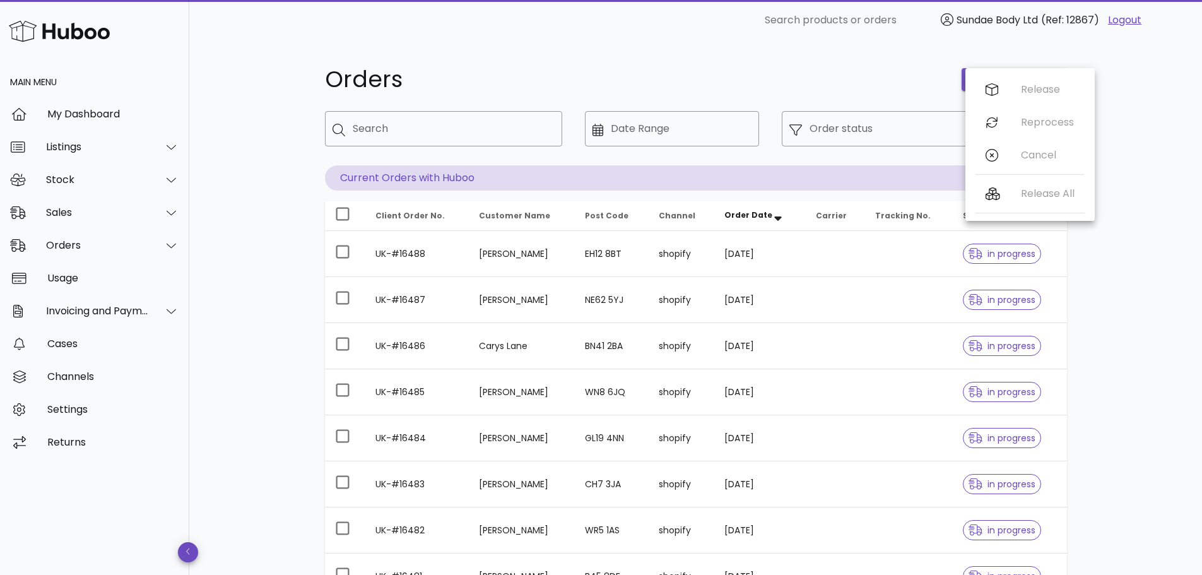
click at [988, 77] on div "Release Reprocess Cancel" at bounding box center [1029, 125] width 108 height 104
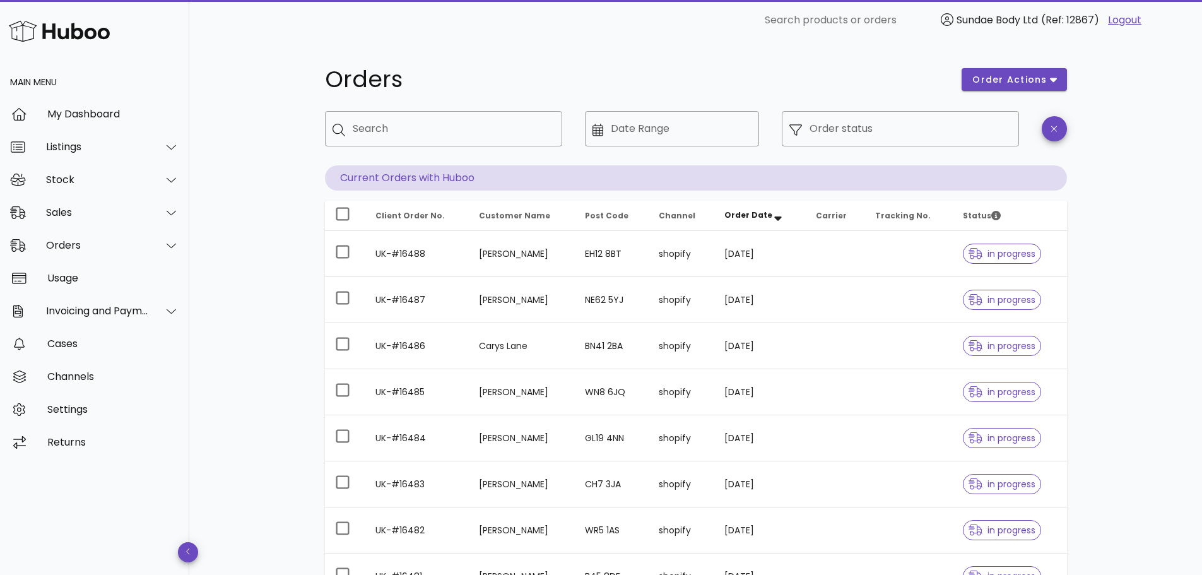
click at [831, 77] on h1 "Orders" at bounding box center [636, 79] width 622 height 23
click at [138, 302] on div "Invoicing and Payments" at bounding box center [94, 311] width 189 height 33
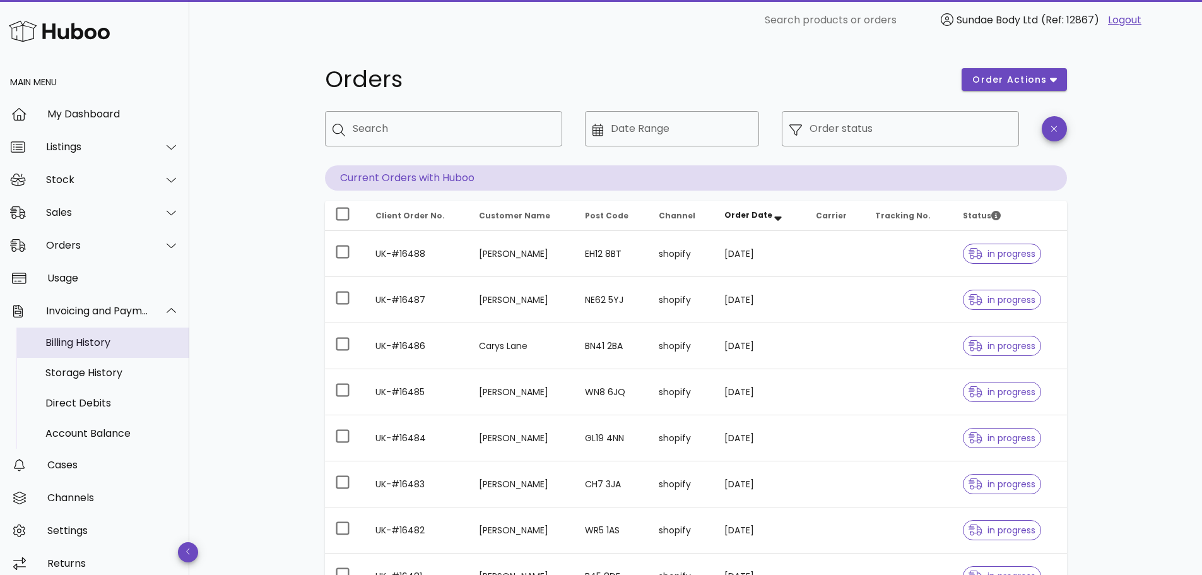
click at [129, 334] on div "Billing History" at bounding box center [112, 342] width 134 height 27
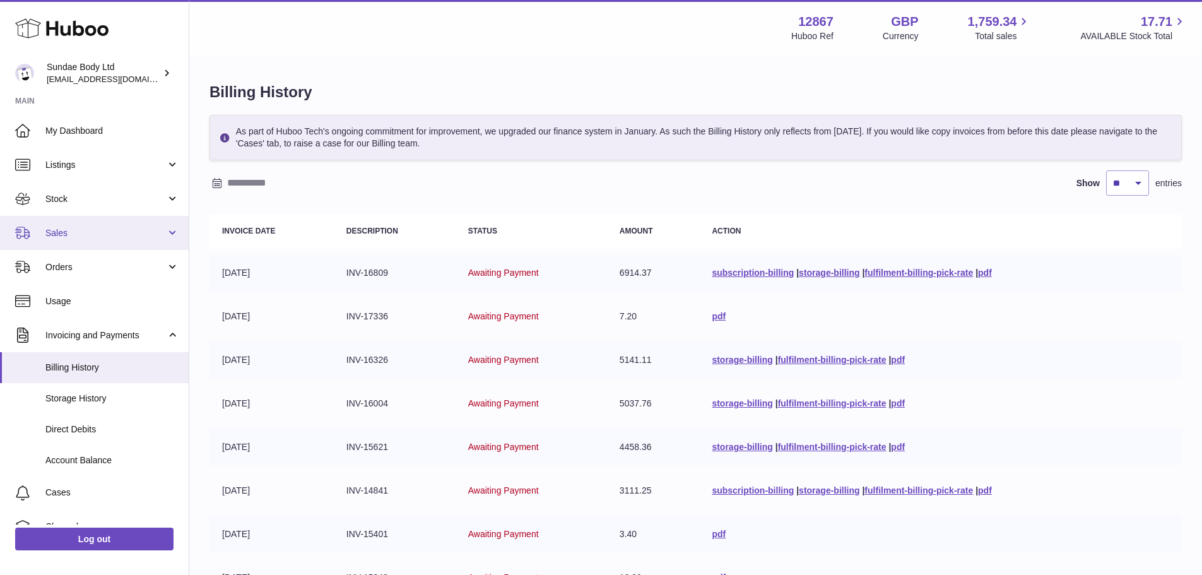
click at [88, 224] on link "Sales" at bounding box center [94, 233] width 189 height 34
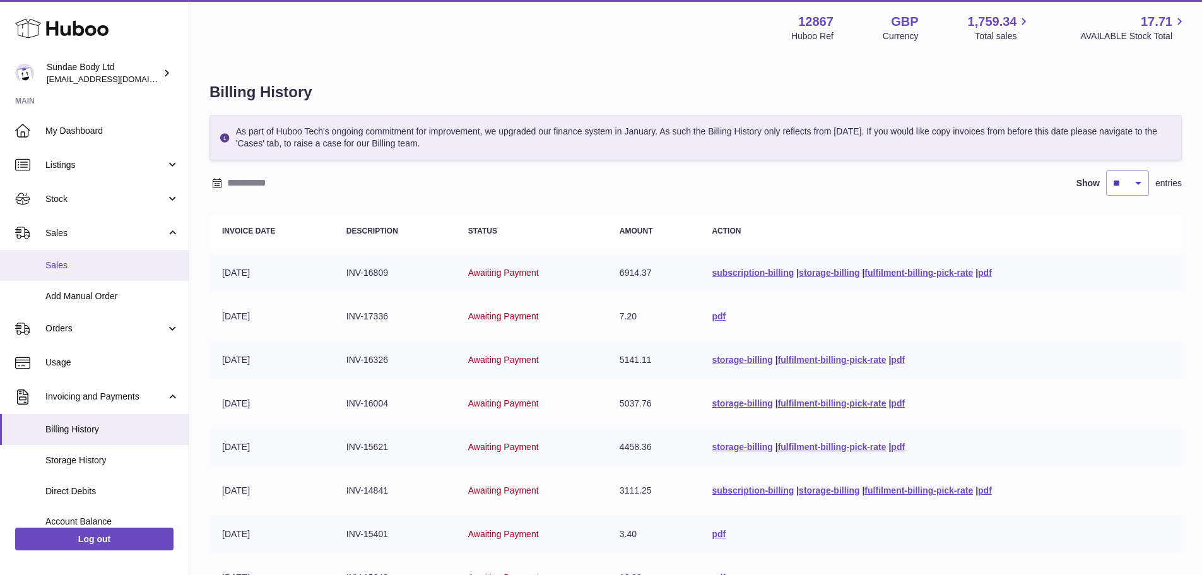
click at [95, 264] on span "Sales" at bounding box center [112, 265] width 134 height 12
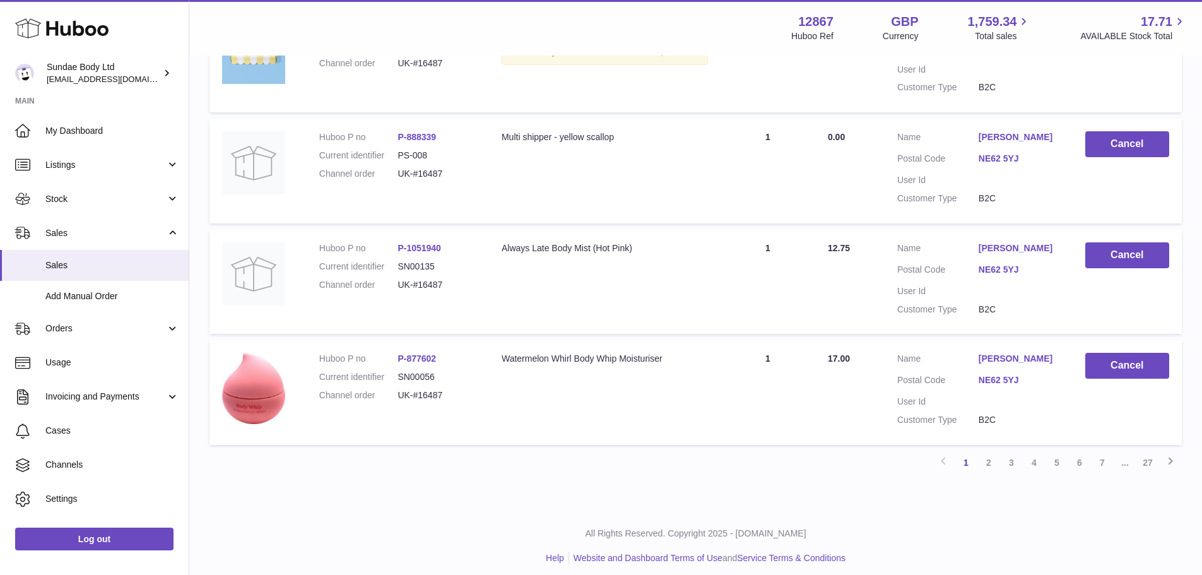
scroll to position [981, 0]
